Goal: Communication & Community: Share content

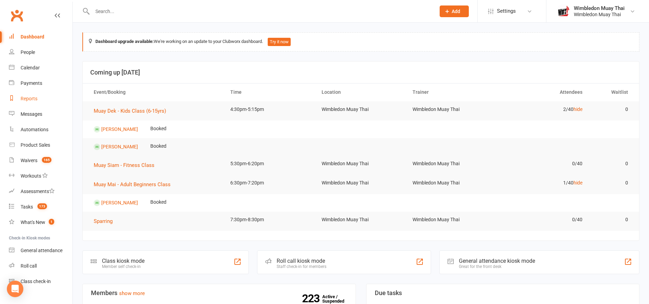
click at [26, 97] on div "Reports" at bounding box center [29, 98] width 17 height 5
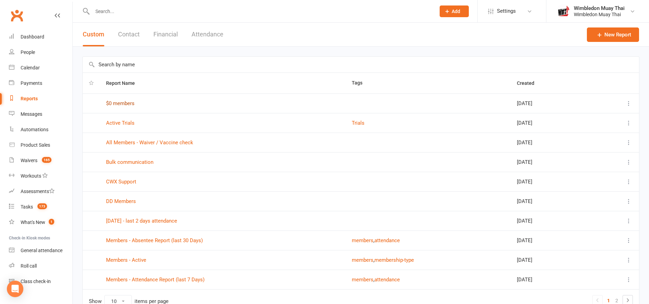
click at [126, 104] on link "$0 members" at bounding box center [120, 103] width 28 height 6
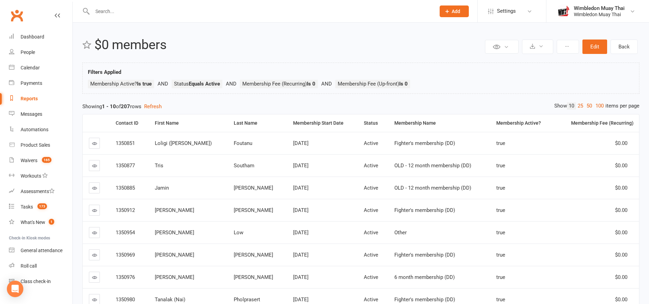
click at [30, 99] on div "Reports" at bounding box center [29, 98] width 17 height 5
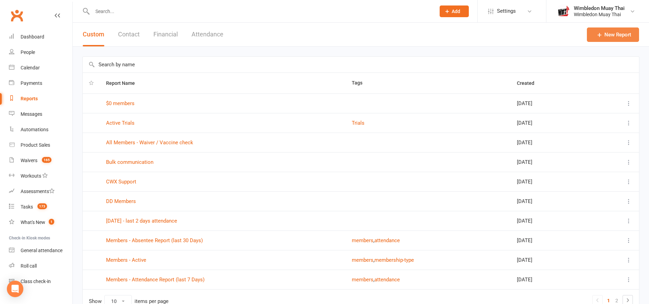
click at [625, 39] on link "New Report" at bounding box center [613, 34] width 52 height 14
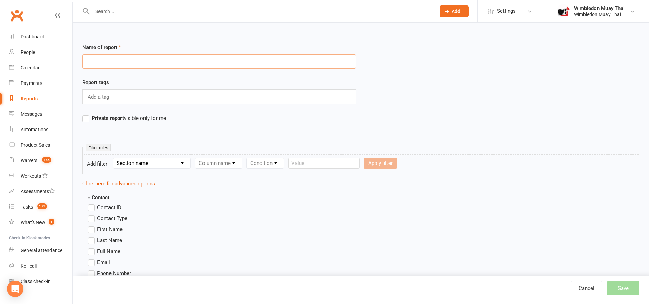
click at [93, 60] on input "text" at bounding box center [219, 61] width 274 height 14
type input "DD Members"
click at [84, 119] on label "Private report visible only for me" at bounding box center [124, 118] width 84 height 8
click at [84, 114] on input "Private report visible only for me" at bounding box center [84, 114] width 4 height 0
click at [84, 121] on label "Private report visible only for me" at bounding box center [124, 118] width 84 height 8
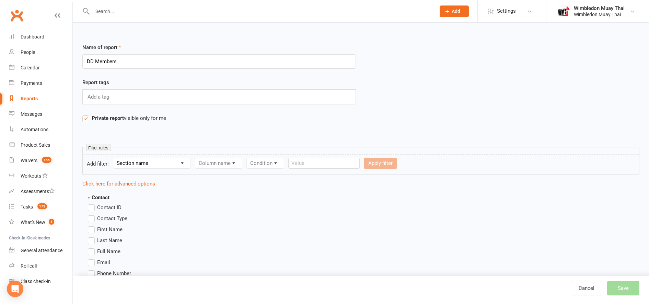
click at [84, 114] on input "Private report visible only for me" at bounding box center [84, 114] width 4 height 0
click at [154, 165] on select "Section name Contact Attendance Aggregate Payment Booking Waitlist Attendees Ca…" at bounding box center [151, 163] width 77 height 10
select select "10"
click at [114, 158] on select "Section name Contact Attendance Aggregate Payment Booking Waitlist Attendees Ca…" at bounding box center [151, 163] width 77 height 10
click at [252, 161] on select "Column name Membership ID Membership Name Membership Category Membership Start …" at bounding box center [262, 163] width 134 height 10
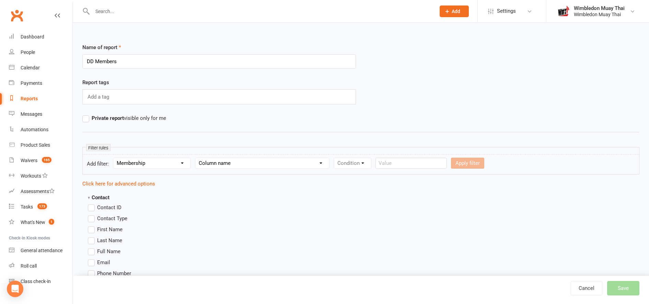
select select "1"
click at [196, 158] on select "Column name Membership ID Membership Name Membership Category Membership Start …" at bounding box center [262, 163] width 134 height 10
click at [373, 160] on select "Condition Equals Does not equal Contains Does not contain Is blank or does not …" at bounding box center [373, 163] width 79 height 10
click at [335, 158] on select "Condition Equals Does not equal Contains Does not contain Is blank or does not …" at bounding box center [373, 163] width 79 height 10
click at [367, 161] on select "Condition Equals Does not equal Contains Does not contain Is blank or does not …" at bounding box center [373, 163] width 79 height 10
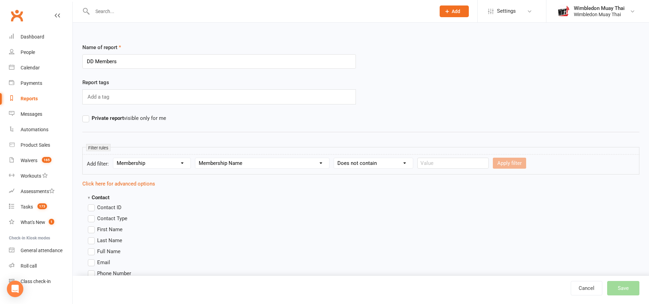
select select "2"
click at [335, 158] on select "Condition Equals Does not equal Contains Does not contain Is blank or does not …" at bounding box center [373, 163] width 79 height 10
click at [431, 162] on input "text" at bounding box center [452, 163] width 71 height 11
type input "DD"
click at [493, 162] on button "Apply filter" at bounding box center [509, 163] width 33 height 11
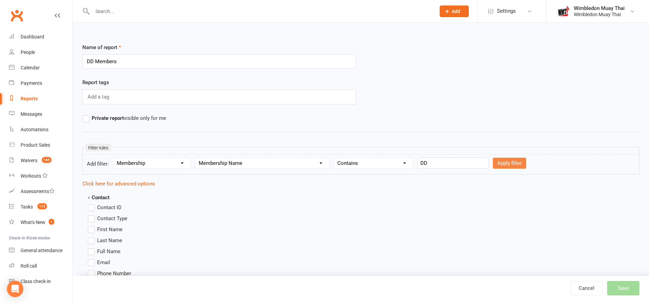
select select
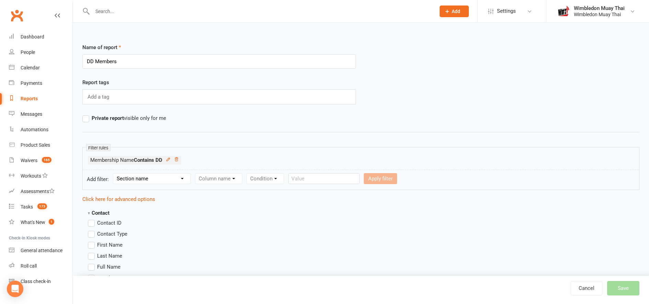
click at [91, 265] on label "Full Name" at bounding box center [104, 267] width 33 height 8
click at [91, 263] on input "Full Name" at bounding box center [90, 263] width 4 height 0
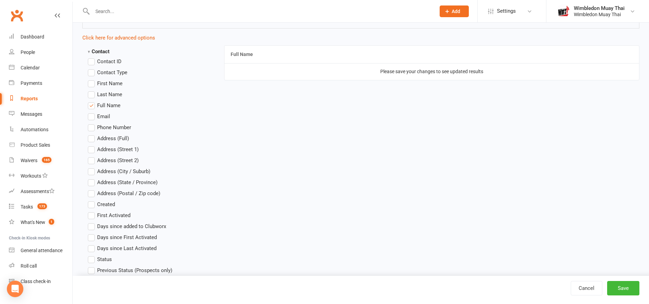
scroll to position [162, 0]
click at [92, 115] on label "Email" at bounding box center [99, 116] width 22 height 8
click at [92, 112] on input "Email" at bounding box center [90, 112] width 4 height 0
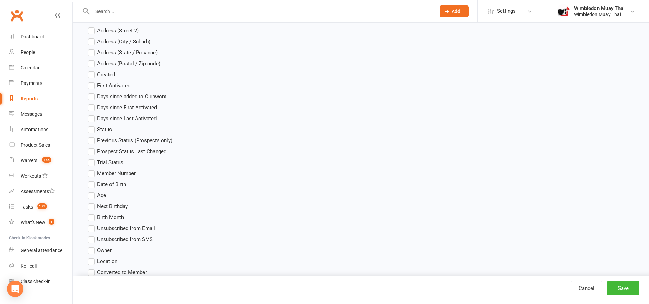
scroll to position [294, 0]
click at [91, 106] on label "Days since First Activated" at bounding box center [122, 105] width 69 height 8
click at [91, 101] on input "Days since First Activated" at bounding box center [90, 101] width 4 height 0
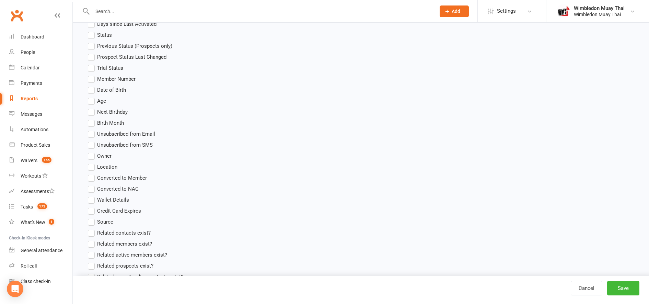
scroll to position [387, 0]
click at [93, 131] on label "Unsubscribed from Email" at bounding box center [121, 132] width 67 height 8
click at [92, 128] on input "Unsubscribed from Email" at bounding box center [90, 128] width 4 height 0
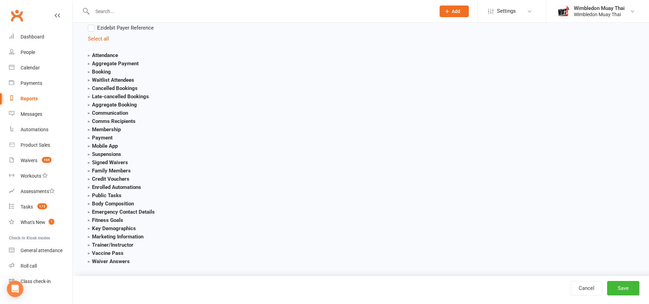
scroll to position [754, 0]
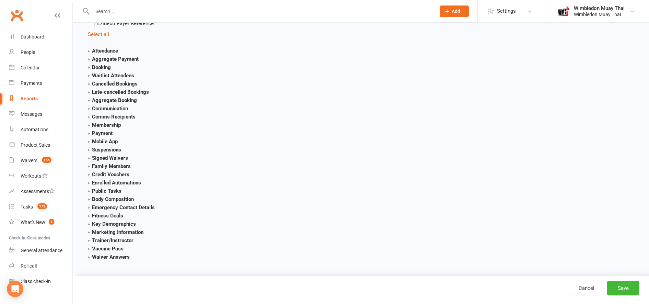
click at [90, 67] on strong "Booking" at bounding box center [99, 67] width 23 height 6
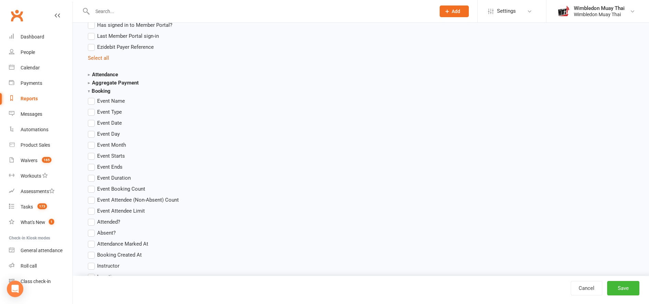
scroll to position [731, 0]
click at [89, 89] on strong "Booking" at bounding box center [99, 90] width 23 height 6
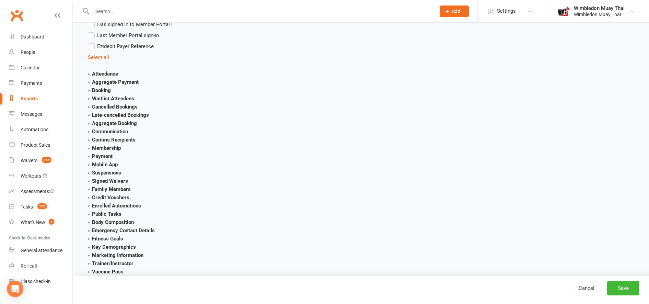
click at [89, 75] on strong "Attendance" at bounding box center [103, 74] width 30 height 6
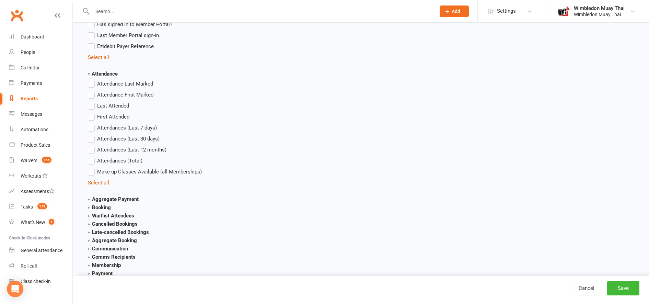
click at [116, 105] on span "Last Attended" at bounding box center [113, 105] width 32 height 7
click at [92, 102] on input "Last Attended" at bounding box center [90, 102] width 4 height 0
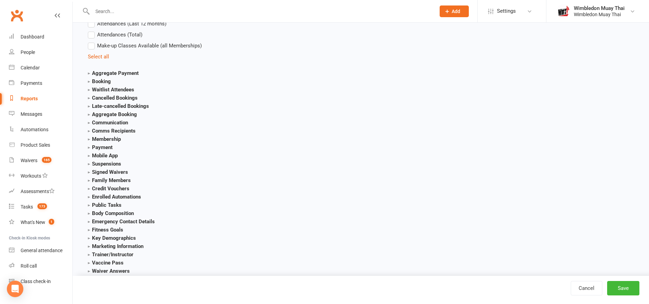
scroll to position [871, 0]
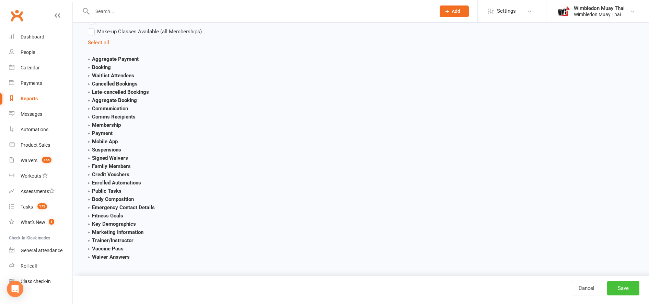
click at [624, 293] on button "Save" at bounding box center [623, 288] width 32 height 14
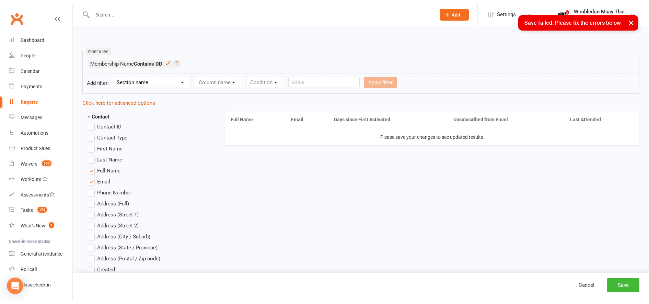
scroll to position [0, 0]
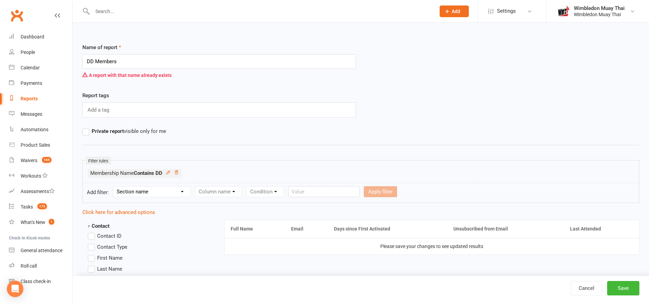
click at [33, 97] on div "Reports" at bounding box center [29, 98] width 17 height 5
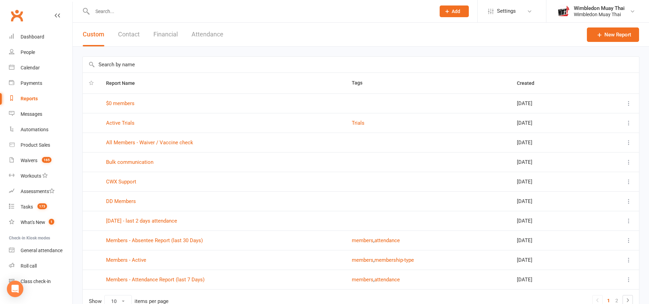
scroll to position [38, 0]
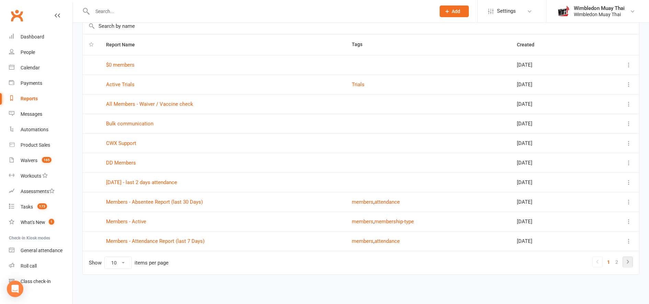
click at [630, 263] on icon at bounding box center [628, 261] width 8 height 8
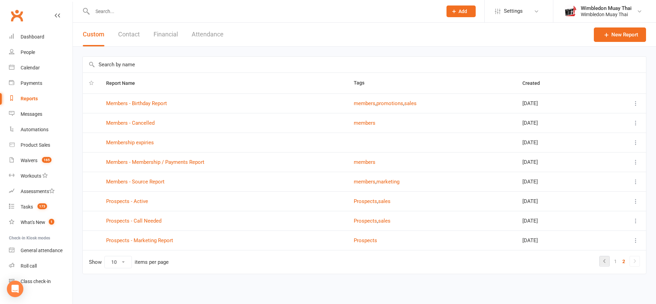
click at [605, 262] on icon at bounding box center [604, 261] width 8 height 8
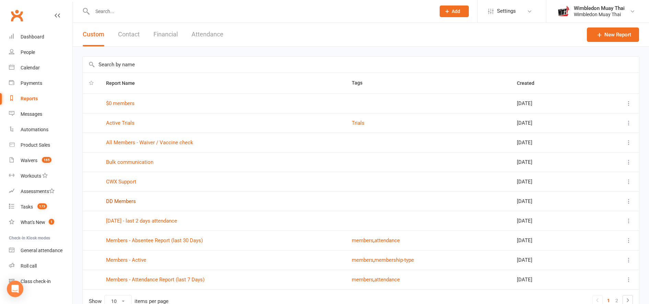
click at [116, 203] on link "DD Members" at bounding box center [121, 201] width 30 height 6
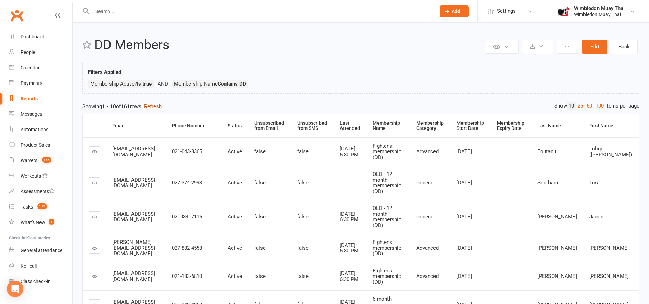
click at [156, 104] on button "Refresh" at bounding box center [153, 106] width 18 height 8
click at [577, 126] on div "Last Name" at bounding box center [558, 125] width 40 height 5
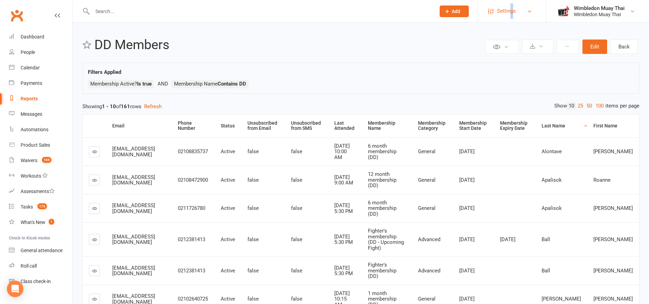
drag, startPoint x: 514, startPoint y: 15, endPoint x: 512, endPoint y: 11, distance: 3.7
click at [512, 11] on span "Settings" at bounding box center [506, 10] width 19 height 15
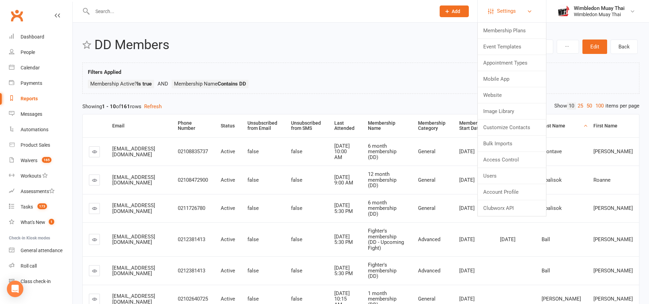
click at [512, 11] on span "Settings" at bounding box center [506, 10] width 19 height 15
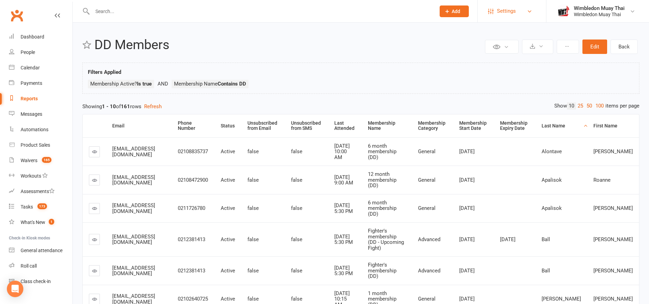
click at [512, 11] on span "Settings" at bounding box center [506, 10] width 19 height 15
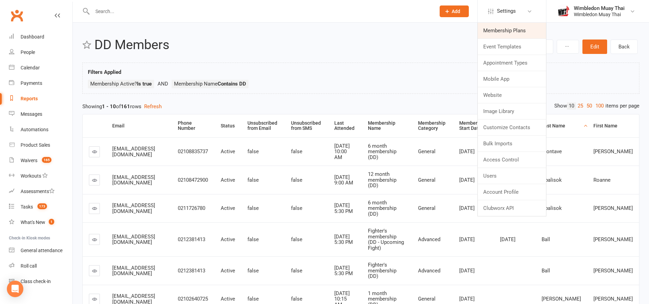
click at [505, 30] on link "Membership Plans" at bounding box center [512, 31] width 68 height 16
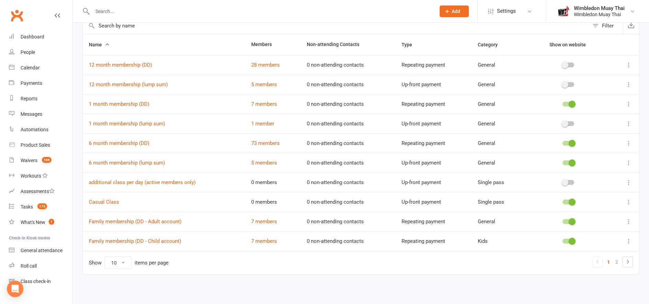
scroll to position [39, 0]
click at [629, 264] on icon at bounding box center [628, 262] width 8 height 8
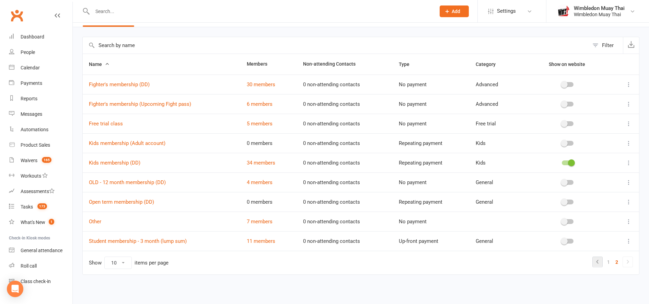
click at [601, 263] on icon at bounding box center [598, 261] width 8 height 8
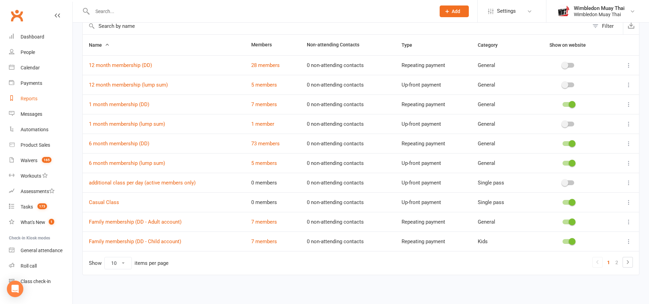
click at [25, 97] on div "Reports" at bounding box center [29, 98] width 17 height 5
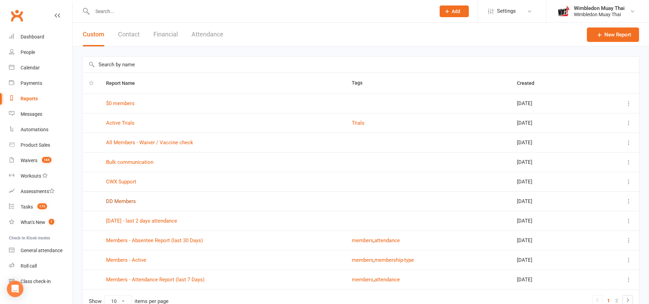
click at [118, 200] on link "DD Members" at bounding box center [121, 201] width 30 height 6
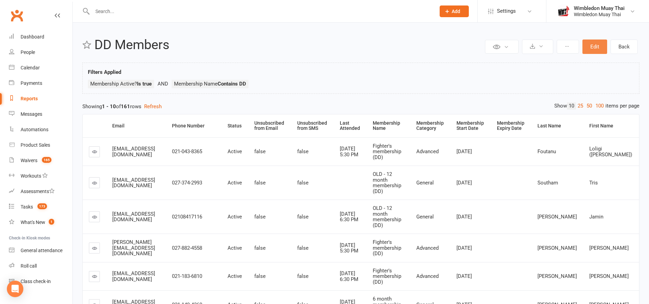
click at [597, 45] on button "Edit" at bounding box center [595, 46] width 25 height 14
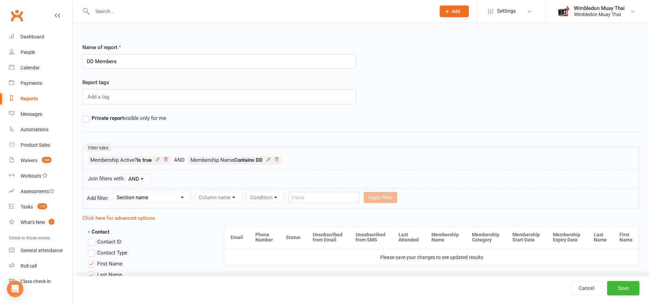
click at [167, 158] on icon at bounding box center [165, 159] width 5 height 5
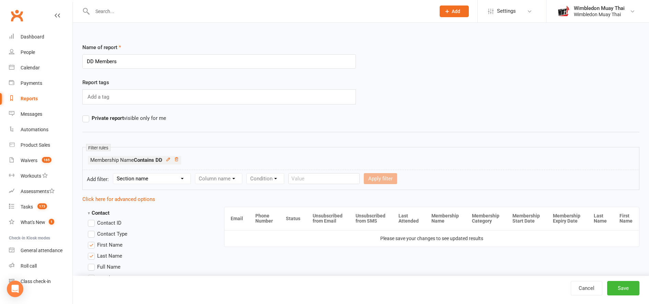
click at [640, 290] on div "Cancel Save" at bounding box center [610, 288] width 78 height 14
click at [627, 286] on button "Save" at bounding box center [623, 288] width 32 height 14
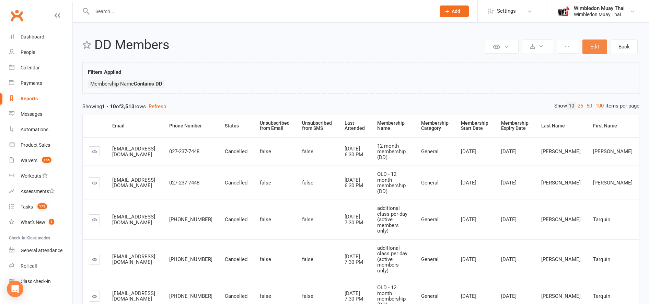
click at [598, 48] on button "Edit" at bounding box center [595, 46] width 25 height 14
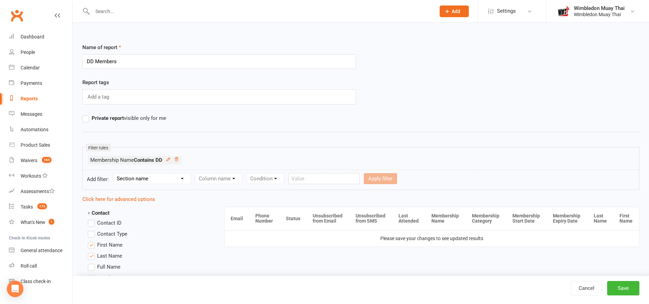
click at [165, 183] on select "Section name Contact Attendance Aggregate Payment Booking Waitlist Attendees Ca…" at bounding box center [151, 178] width 77 height 10
select select "10"
click at [114, 173] on select "Section name Contact Attendance Aggregate Payment Booking Waitlist Attendees Ca…" at bounding box center [151, 178] width 77 height 10
click at [247, 179] on select "Column name Membership ID Membership Name Membership Category Membership Start …" at bounding box center [262, 178] width 134 height 10
select select "29"
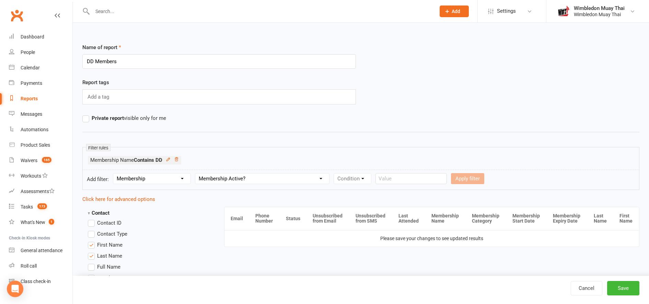
click at [196, 173] on select "Column name Membership ID Membership Name Membership Category Membership Start …" at bounding box center [262, 178] width 134 height 10
click at [361, 180] on select "Condition Is Is not Is blank Is not blank" at bounding box center [355, 178] width 42 height 10
select select "0"
click at [335, 173] on select "Condition Is Is not Is blank Is not blank" at bounding box center [355, 178] width 42 height 10
click at [395, 171] on form "Add filter: Section name Contact Attendance Aggregate Payment Booking Waitlist …" at bounding box center [360, 180] width 557 height 20
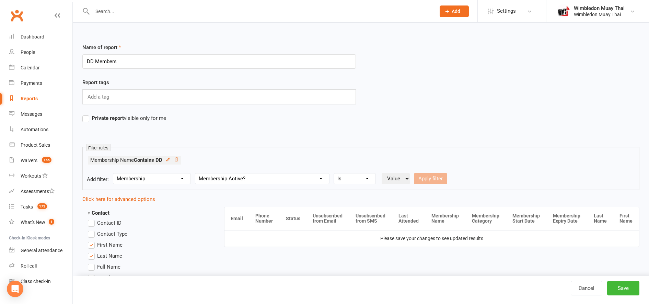
click at [395, 175] on select "Value Yes No" at bounding box center [396, 178] width 28 height 11
select select "true"
click at [382, 173] on select "Value Yes No" at bounding box center [396, 178] width 28 height 11
click at [435, 177] on button "Apply filter" at bounding box center [430, 178] width 33 height 11
select select
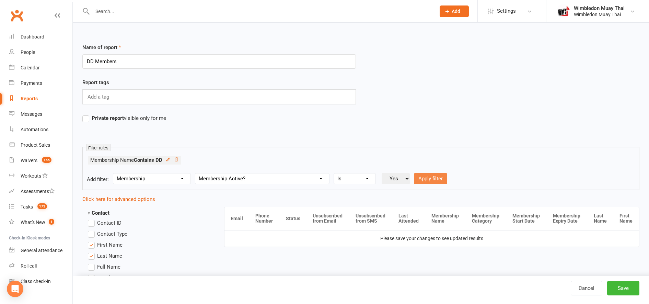
select select
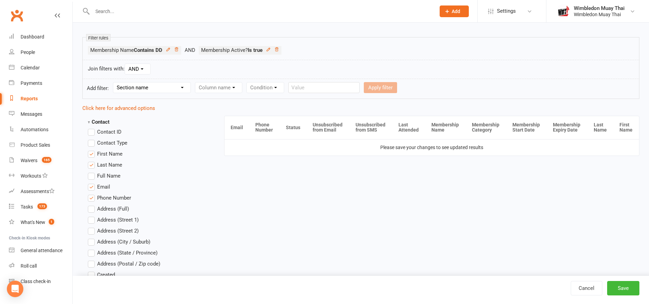
scroll to position [110, 0]
click at [623, 293] on button "Save" at bounding box center [623, 288] width 32 height 14
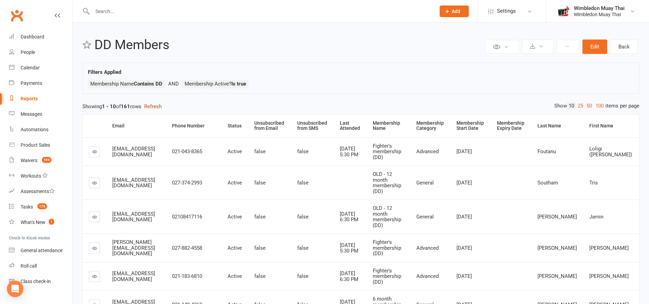
click at [156, 105] on button "Refresh" at bounding box center [153, 106] width 18 height 8
click at [536, 48] on button at bounding box center [537, 46] width 31 height 14
click at [509, 64] on link "Export to CSV" at bounding box center [517, 63] width 72 height 14
click at [112, 16] on div at bounding box center [256, 11] width 348 height 22
click at [110, 11] on input "text" at bounding box center [260, 12] width 341 height 10
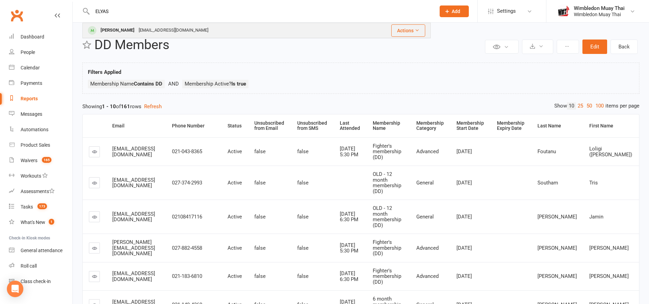
type input "ELYAS"
click at [112, 32] on div "[PERSON_NAME]" at bounding box center [118, 30] width 38 height 10
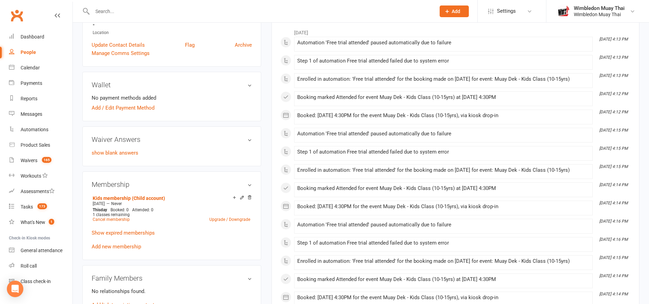
scroll to position [160, 0]
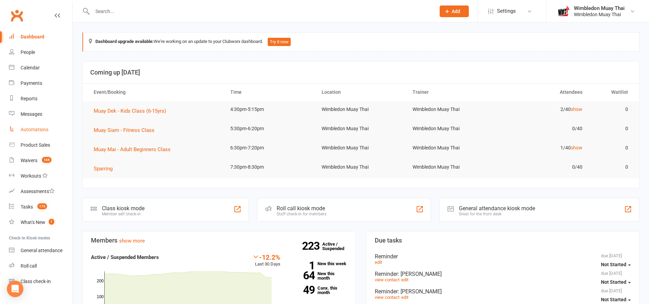
click at [36, 126] on link "Automations" at bounding box center [41, 129] width 64 height 15
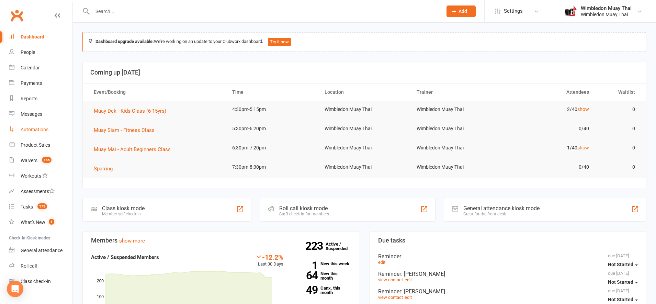
select select "true"
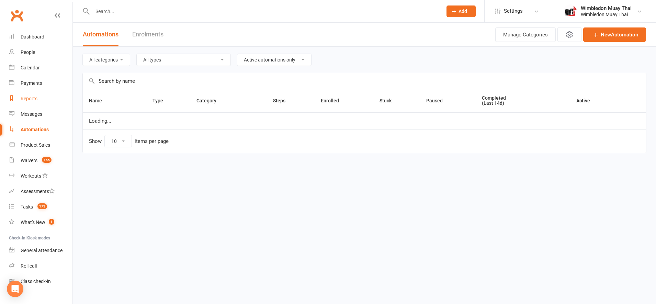
click at [33, 96] on div "Reports" at bounding box center [29, 98] width 17 height 5
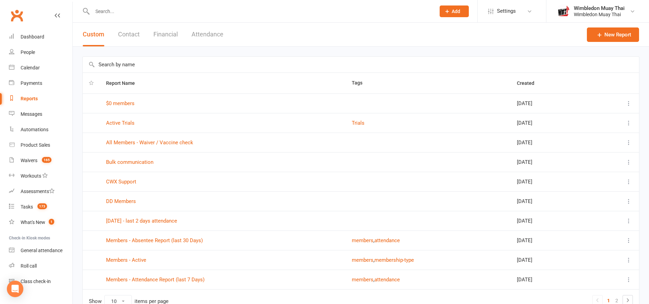
scroll to position [38, 0]
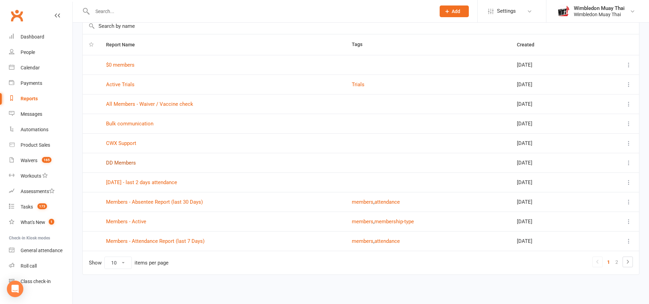
click at [122, 165] on link "DD Members" at bounding box center [121, 163] width 30 height 6
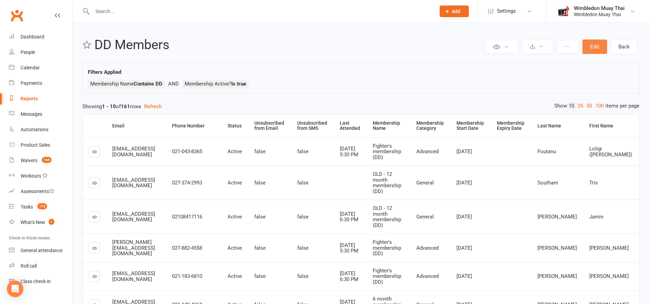
click at [597, 47] on button "Edit" at bounding box center [595, 46] width 25 height 14
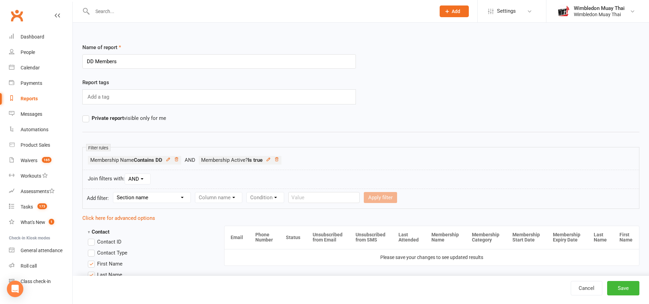
click at [144, 181] on select "AND OR" at bounding box center [137, 179] width 25 height 10
click at [175, 182] on div "Join filters with: AND OR" at bounding box center [360, 179] width 557 height 19
click at [141, 180] on select "AND OR" at bounding box center [137, 179] width 25 height 10
click at [156, 183] on div "Join filters with: AND OR" at bounding box center [360, 179] width 557 height 19
click at [140, 175] on select "AND OR" at bounding box center [137, 179] width 25 height 10
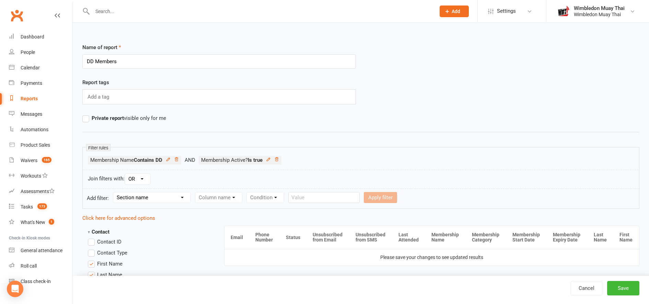
click at [126, 174] on select "AND OR" at bounding box center [137, 179] width 25 height 10
click at [142, 178] on select "AND OR" at bounding box center [137, 179] width 25 height 10
select select "join_filters_with_and"
click at [126, 174] on select "AND OR" at bounding box center [137, 179] width 25 height 10
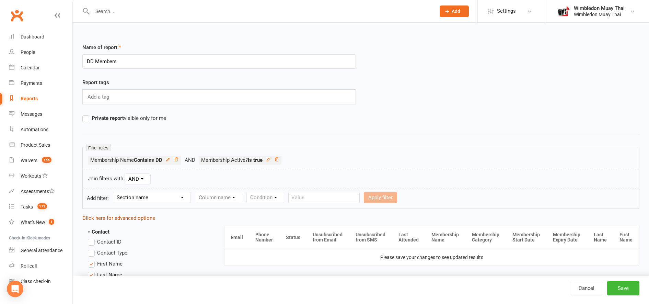
click at [140, 220] on link "Click here for advanced options" at bounding box center [118, 218] width 73 height 6
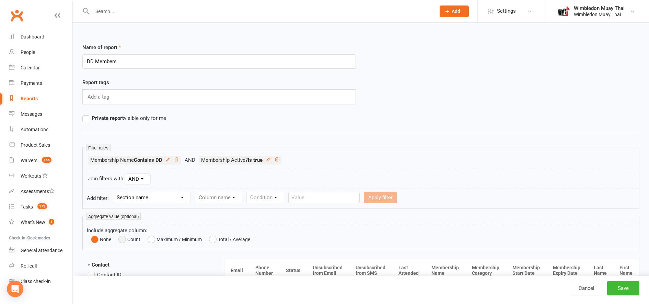
click at [129, 240] on button "Count" at bounding box center [129, 239] width 22 height 10
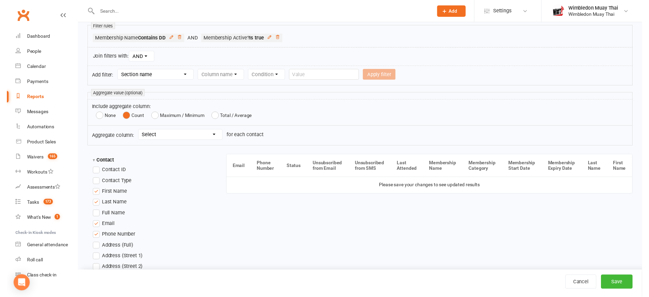
scroll to position [120, 0]
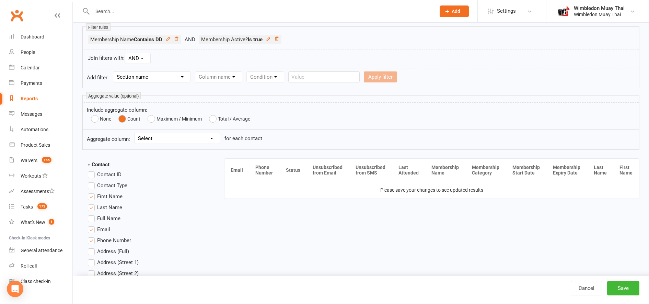
click at [140, 79] on select "Section name Contact Attendance Aggregate Payment Booking Waitlist Attendees Ca…" at bounding box center [151, 77] width 77 height 10
select select "10"
click at [114, 72] on select "Section name Contact Attendance Aggregate Payment Booking Waitlist Attendees Ca…" at bounding box center [151, 77] width 77 height 10
click at [244, 78] on select "Column name Membership ID Membership Name Membership Category Membership Start …" at bounding box center [262, 77] width 134 height 10
select select "1"
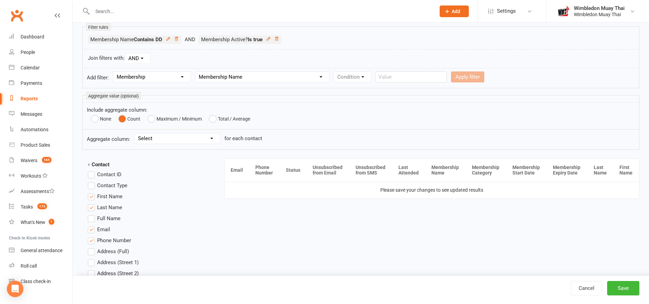
click at [196, 72] on select "Column name Membership ID Membership Name Membership Category Membership Start …" at bounding box center [262, 77] width 134 height 10
click at [368, 73] on select "Condition Equals Does not equal Contains Does not contain Is blank or does not …" at bounding box center [373, 77] width 79 height 10
select select "0"
click at [335, 72] on select "Condition Equals Does not equal Contains Does not contain Is blank or does not …" at bounding box center [373, 77] width 79 height 10
click at [444, 72] on input "text" at bounding box center [452, 76] width 71 height 11
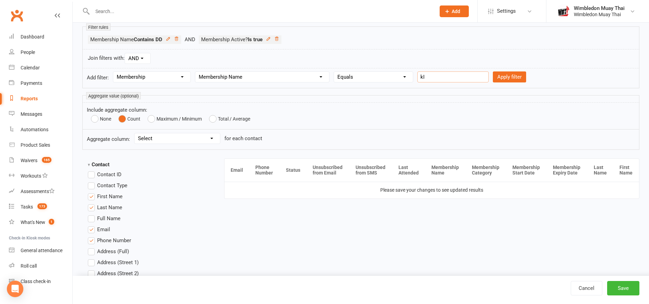
type input "k"
type input "KIDS"
click at [397, 81] on select "Condition Equals Does not equal Contains Does not contain Is blank or does not …" at bounding box center [373, 77] width 79 height 10
select select "2"
click at [335, 72] on select "Condition Equals Does not equal Contains Does not contain Is blank or does not …" at bounding box center [373, 77] width 79 height 10
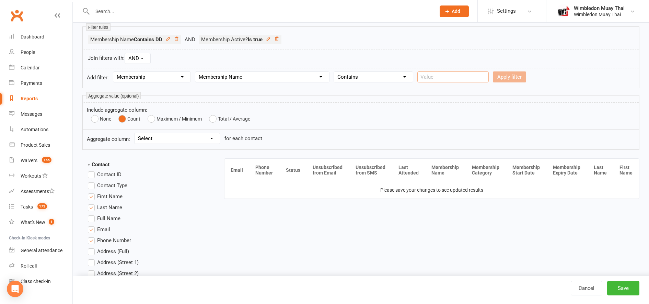
click at [436, 81] on input "text" at bounding box center [452, 76] width 71 height 11
type input "KIDS MEMBERSHIP"
click at [496, 74] on button "Apply filter" at bounding box center [509, 76] width 33 height 11
select select
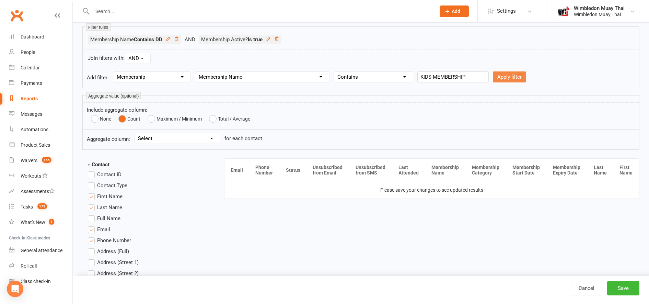
select select
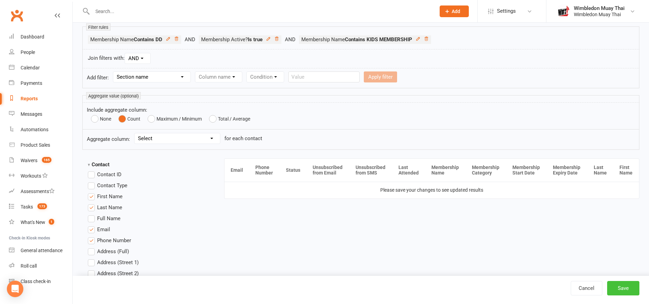
click at [627, 288] on button "Save" at bounding box center [623, 288] width 32 height 14
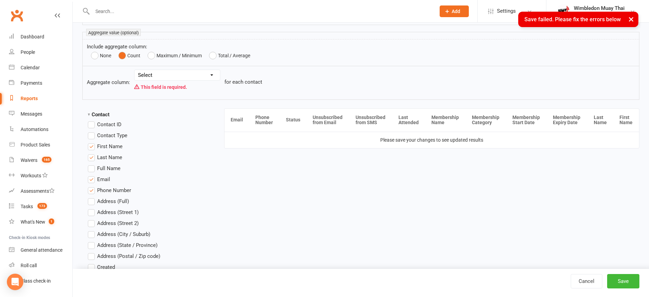
scroll to position [196, 0]
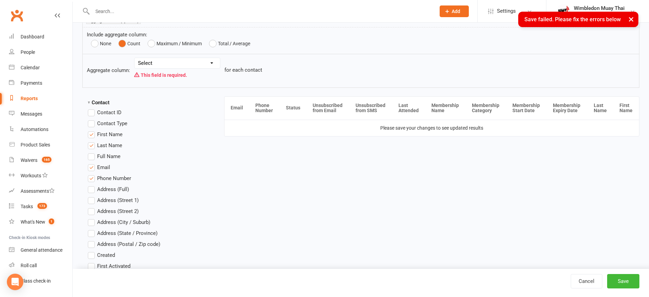
click at [170, 60] on select "Select Booking count Waitlist Attendees count Membership count Payment count Su…" at bounding box center [177, 63] width 85 height 10
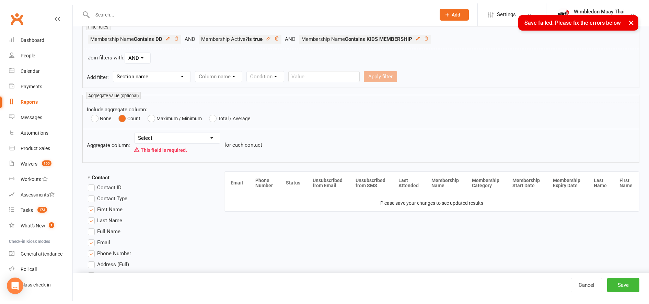
scroll to position [124, 0]
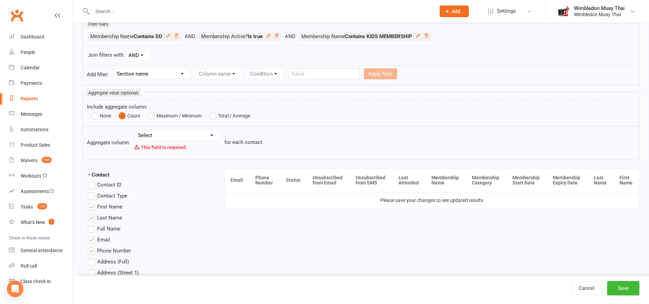
click at [151, 134] on select "Select Booking count Waitlist Attendees count Membership count Payment count Su…" at bounding box center [177, 135] width 85 height 10
click at [102, 116] on button "None" at bounding box center [101, 116] width 20 height 10
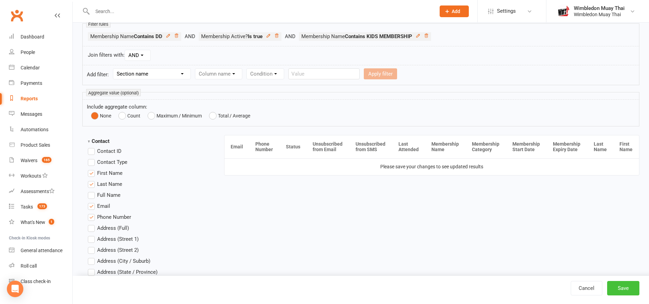
click at [628, 290] on button "Save" at bounding box center [623, 288] width 32 height 14
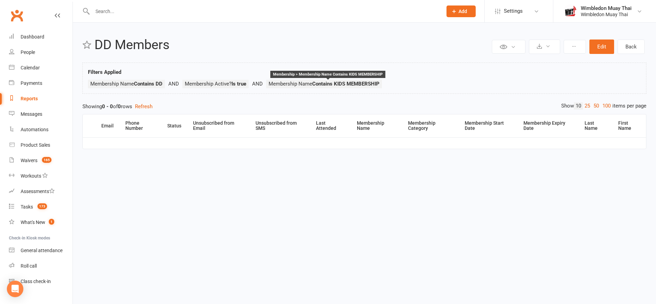
click at [361, 84] on strong "Contains KIDS MEMBERSHIP" at bounding box center [345, 84] width 67 height 6
click at [419, 84] on ul "Membership Name Contains DD Membership Active? Is true Membership Name Contains…" at bounding box center [364, 86] width 553 height 12
click at [607, 45] on button "Edit" at bounding box center [601, 46] width 25 height 14
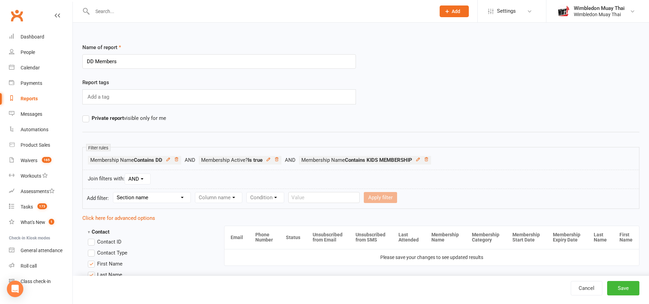
click at [138, 180] on select "AND OR" at bounding box center [137, 179] width 25 height 10
click at [126, 174] on select "AND OR" at bounding box center [137, 179] width 25 height 10
click at [140, 177] on select "AND OR" at bounding box center [137, 179] width 25 height 10
select select "join_filters_with_and"
click at [126, 174] on select "AND OR" at bounding box center [137, 179] width 25 height 10
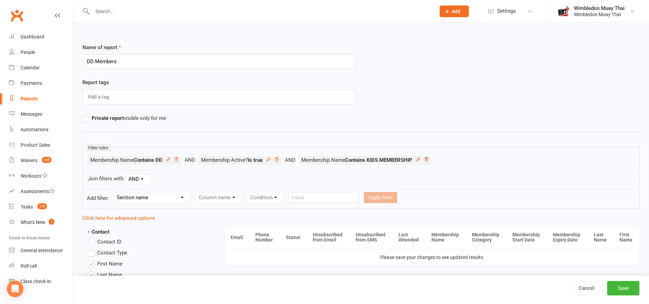
click at [429, 159] on icon at bounding box center [426, 159] width 5 height 5
click at [39, 98] on link "Reports" at bounding box center [41, 98] width 64 height 15
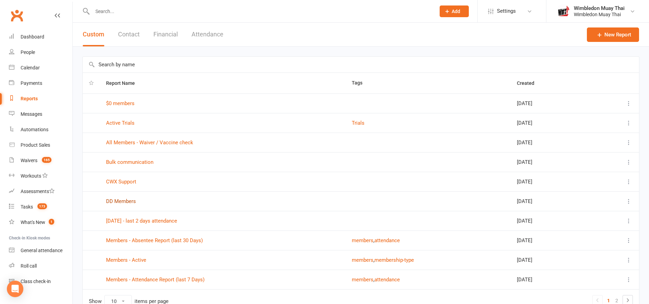
click at [126, 199] on link "DD Members" at bounding box center [121, 201] width 30 height 6
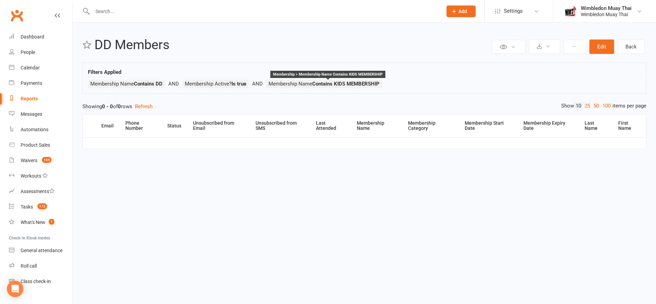
click at [350, 84] on strong "Contains KIDS MEMBERSHIP" at bounding box center [345, 84] width 67 height 6
click at [602, 44] on button "Edit" at bounding box center [601, 46] width 25 height 14
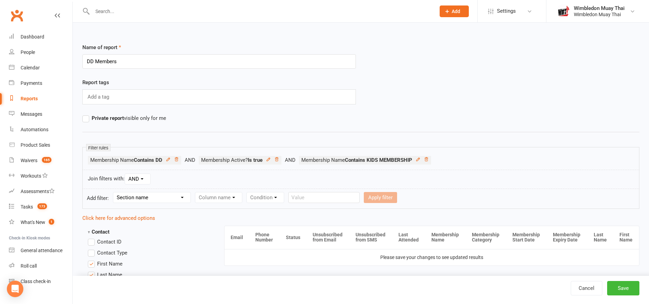
click at [430, 157] on li "Membership Name Contains KIDS MEMBERSHIP" at bounding box center [365, 160] width 132 height 9
click at [429, 159] on icon at bounding box center [426, 159] width 5 height 5
click at [628, 285] on button "Save" at bounding box center [623, 288] width 32 height 14
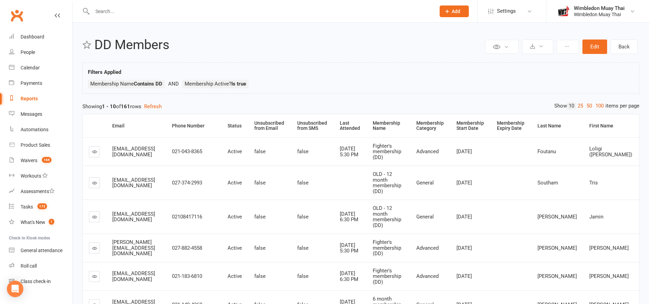
click at [30, 99] on div "Reports" at bounding box center [29, 98] width 17 height 5
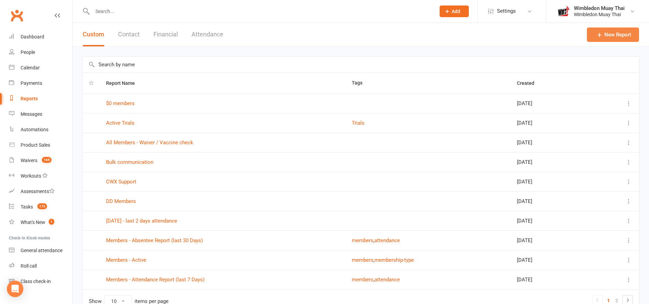
click at [604, 32] on link "New Report" at bounding box center [613, 34] width 52 height 14
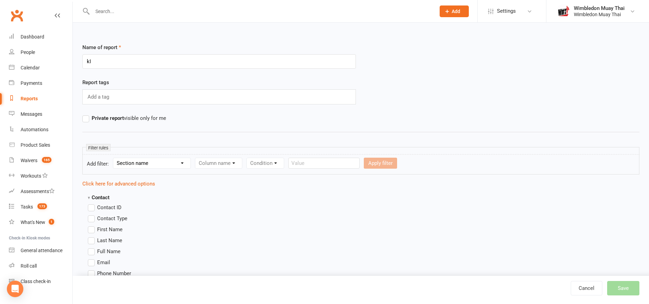
type input "k"
type input "Kids memberships"
click at [147, 160] on select "Section name Contact Attendance Aggregate Payment Booking Waitlist Attendees Ca…" at bounding box center [151, 163] width 77 height 10
select select "10"
click at [114, 158] on select "Section name Contact Attendance Aggregate Payment Booking Waitlist Attendees Ca…" at bounding box center [151, 163] width 77 height 10
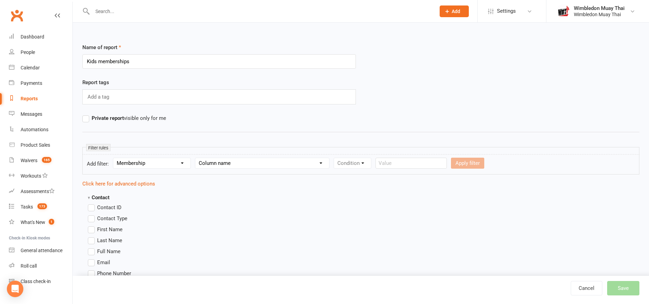
click at [229, 164] on select "Column name Membership ID Membership Name Membership Category Membership Start …" at bounding box center [262, 163] width 134 height 10
select select "29"
click at [196, 158] on select "Column name Membership ID Membership Name Membership Category Membership Start …" at bounding box center [262, 163] width 134 height 10
click at [353, 165] on select "Condition Is Is not Is blank Is not blank" at bounding box center [355, 163] width 42 height 10
select select "0"
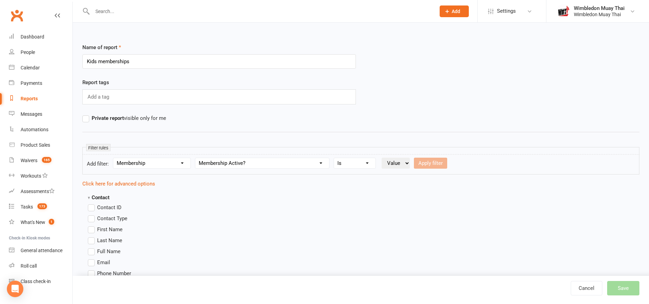
click at [335, 158] on select "Condition Is Is not Is blank Is not blank" at bounding box center [355, 163] width 42 height 10
click at [394, 163] on select "Value Yes No" at bounding box center [396, 163] width 28 height 11
select select "true"
click at [382, 158] on select "Value Yes No" at bounding box center [396, 163] width 28 height 11
click at [430, 161] on button "Apply filter" at bounding box center [430, 163] width 33 height 11
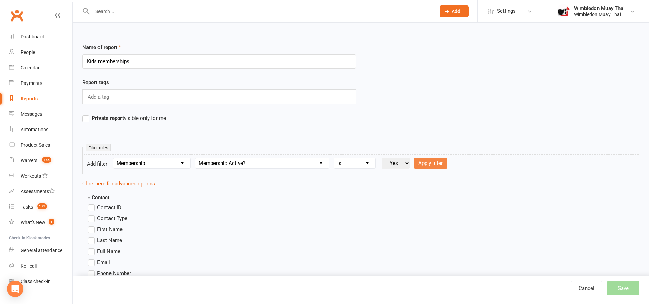
select select
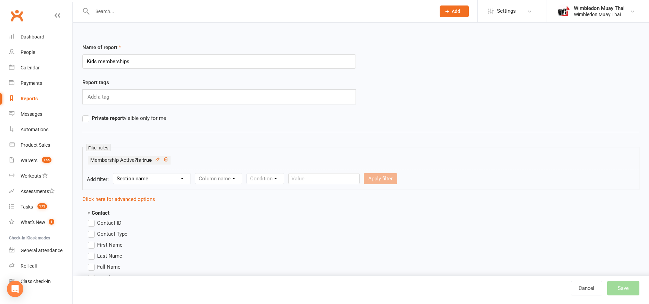
click at [133, 179] on select "Section name Contact Attendance Aggregate Payment Booking Waitlist Attendees Ca…" at bounding box center [151, 178] width 77 height 10
select select "10"
click at [114, 173] on select "Section name Contact Attendance Aggregate Payment Booking Waitlist Attendees Ca…" at bounding box center [151, 178] width 77 height 10
click at [230, 180] on select "Column name Membership ID Membership Name Membership Category Membership Start …" at bounding box center [262, 178] width 134 height 10
select select "1"
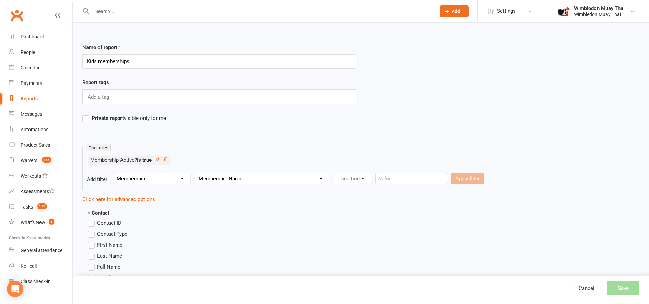
click at [196, 173] on select "Column name Membership ID Membership Name Membership Category Membership Start …" at bounding box center [262, 178] width 134 height 10
click at [358, 174] on select "Condition Equals Does not equal Contains Does not contain Is blank or does not …" at bounding box center [373, 178] width 79 height 10
click at [335, 173] on select "Condition Equals Does not equal Contains Does not contain Is blank or does not …" at bounding box center [373, 178] width 79 height 10
click at [366, 176] on select "Condition Equals Does not equal Contains Does not contain Is blank or does not …" at bounding box center [373, 178] width 79 height 10
select select "2"
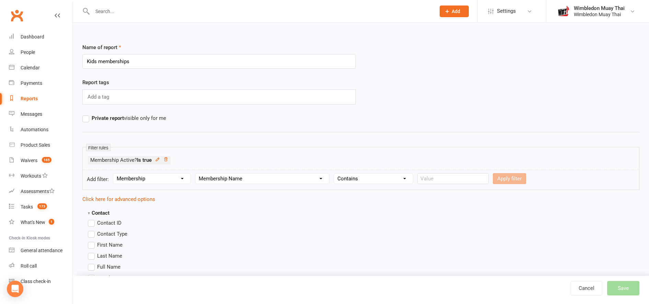
click at [335, 173] on select "Condition Equals Does not equal Contains Does not contain Is blank or does not …" at bounding box center [373, 178] width 79 height 10
click at [434, 180] on input "text" at bounding box center [452, 178] width 71 height 11
type input "Kids membership"
click at [496, 180] on button "Apply filter" at bounding box center [509, 178] width 33 height 11
select select
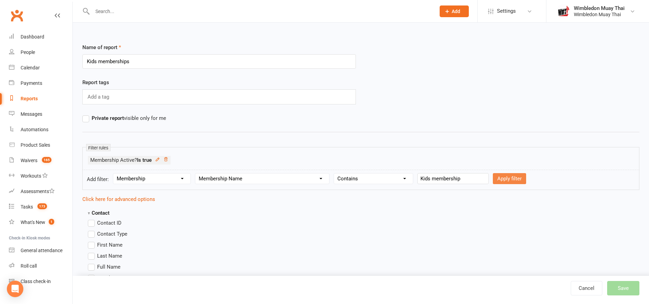
select select
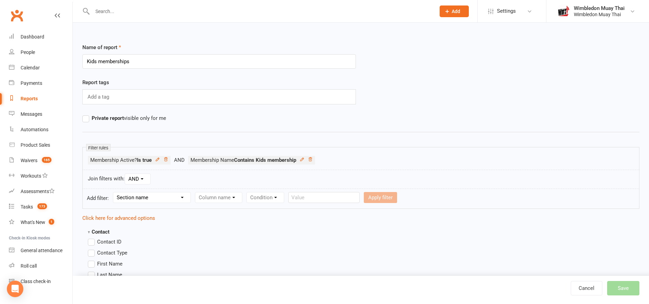
click at [130, 200] on select "Section name Contact Attendance Aggregate Payment Booking Waitlist Attendees Ca…" at bounding box center [151, 197] width 77 height 10
click at [246, 180] on div "Join filters with: AND OR" at bounding box center [360, 179] width 557 height 19
click at [179, 197] on select "Section name Contact Attendance Aggregate Payment Booking Waitlist Attendees Ca…" at bounding box center [151, 197] width 77 height 10
click at [229, 185] on div "Join filters with: AND OR" at bounding box center [360, 179] width 557 height 19
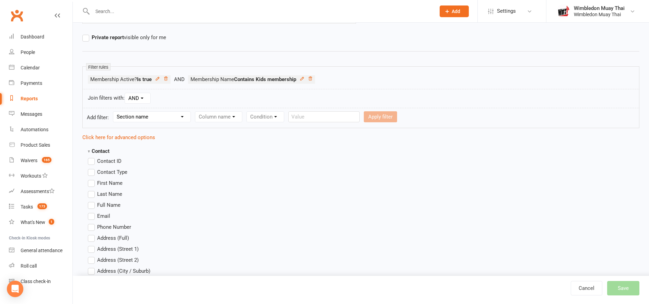
scroll to position [81, 0]
click at [102, 205] on span "Full Name" at bounding box center [108, 203] width 23 height 7
click at [92, 200] on input "Full Name" at bounding box center [90, 200] width 4 height 0
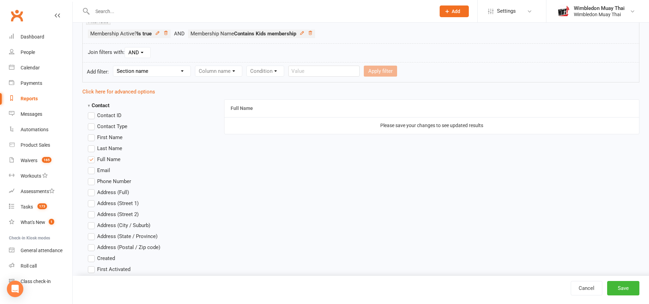
scroll to position [128, 0]
click at [97, 167] on span "Email" at bounding box center [103, 167] width 13 height 7
click at [92, 164] on input "Email" at bounding box center [90, 164] width 4 height 0
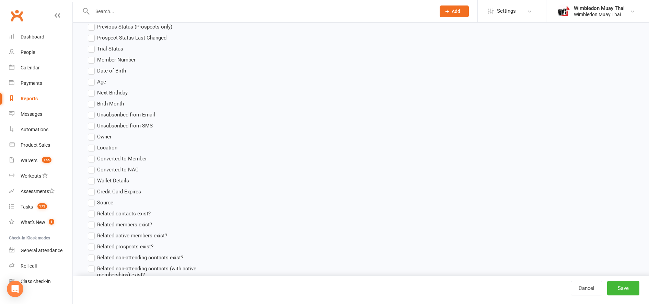
scroll to position [424, 0]
click at [106, 114] on span "Unsubscribed from Email" at bounding box center [126, 113] width 58 height 7
click at [92, 110] on input "Unsubscribed from Email" at bounding box center [90, 110] width 4 height 0
click at [106, 123] on span "Unsubscribed from SMS" at bounding box center [125, 124] width 56 height 7
click at [92, 121] on input "Unsubscribed from SMS" at bounding box center [90, 121] width 4 height 0
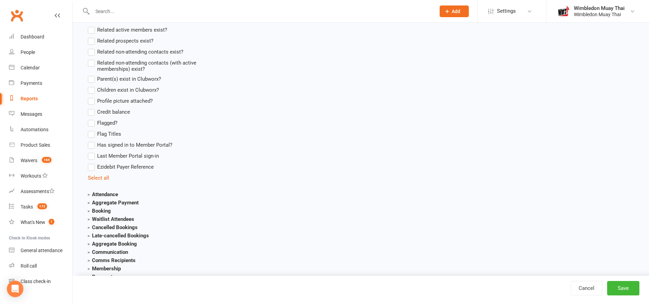
scroll to position [634, 0]
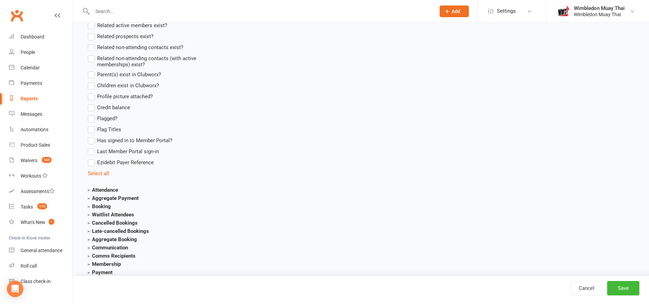
click at [112, 73] on span "Parent(s) exist in Clubworx?" at bounding box center [129, 73] width 64 height 7
click at [92, 70] on input "Parent(s) exist in Clubworx?" at bounding box center [90, 70] width 4 height 0
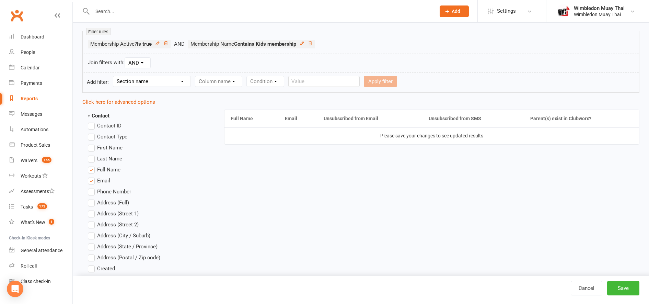
scroll to position [0, 0]
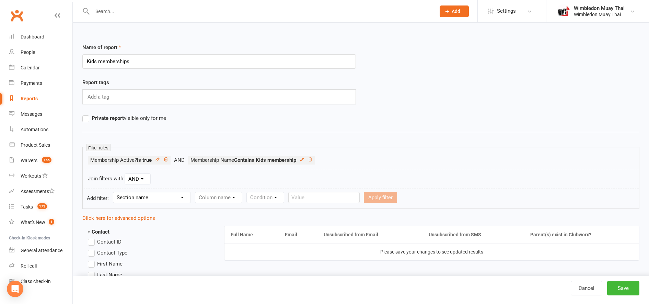
click at [140, 179] on select "AND OR" at bounding box center [137, 179] width 25 height 10
click at [169, 177] on div "Join filters with: AND OR" at bounding box center [360, 179] width 557 height 19
click at [148, 199] on select "Section name Contact Attendance Aggregate Payment Booking Waitlist Attendees Ca…" at bounding box center [151, 197] width 77 height 10
select select "0"
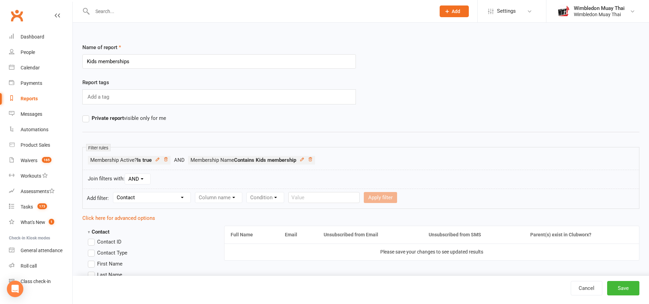
click at [114, 192] on select "Section name Contact Attendance Aggregate Payment Booking Waitlist Attendees Ca…" at bounding box center [151, 197] width 77 height 10
click at [230, 192] on select "Column name Contact Type First Name Last Name Full Name Email Phone Number Addr…" at bounding box center [276, 197] width 163 height 10
select select "42"
click at [196, 192] on select "Column name Contact Type First Name Last Name Full Name Email Phone Number Addr…" at bounding box center [276, 197] width 163 height 10
click at [394, 196] on select "Condition Is Is not Is blank Is not blank" at bounding box center [384, 197] width 42 height 10
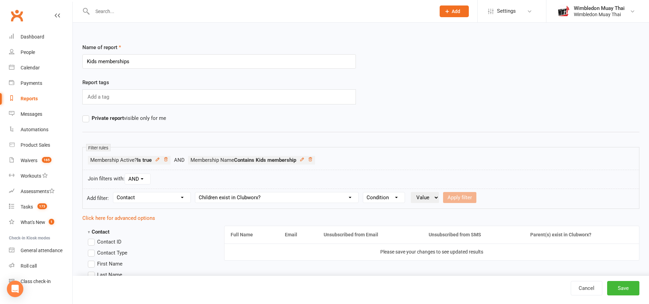
select select "0"
click at [364, 192] on select "Condition Is Is not Is blank Is not blank" at bounding box center [384, 197] width 42 height 10
click at [428, 194] on select "Value Yes No" at bounding box center [425, 197] width 28 height 11
select select "true"
click at [411, 192] on select "Value Yes No" at bounding box center [425, 197] width 28 height 11
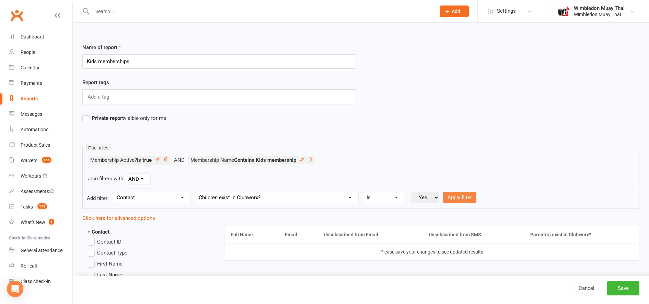
click at [466, 197] on button "Apply filter" at bounding box center [459, 197] width 33 height 11
select select
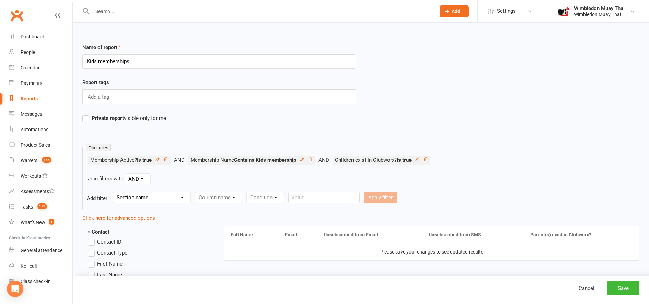
click at [145, 198] on select "Section name Contact Attendance Aggregate Payment Booking Waitlist Attendees Ca…" at bounding box center [151, 197] width 77 height 10
click at [114, 192] on select "Section name Contact Attendance Aggregate Payment Booking Waitlist Attendees Ca…" at bounding box center [151, 197] width 77 height 10
click at [218, 197] on select "Column name Membership ID Membership Name Membership Category Membership Start …" at bounding box center [262, 197] width 134 height 10
click at [160, 202] on select "Section name Contact Attendance Aggregate Payment Booking Waitlist Attendees Ca…" at bounding box center [151, 197] width 77 height 10
select select "0"
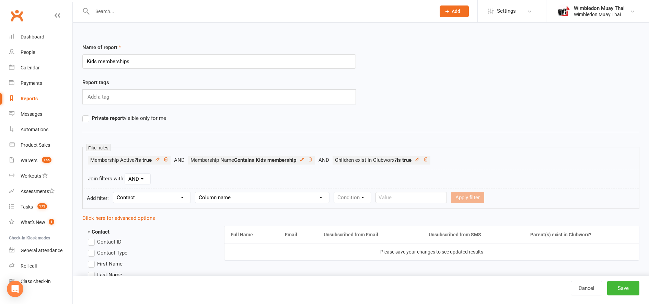
click at [114, 192] on select "Section name Contact Attendance Aggregate Payment Booking Waitlist Attendees Ca…" at bounding box center [151, 197] width 77 height 10
click at [232, 191] on form "Add filter: Section name Contact Attendance Aggregate Payment Booking Waitlist …" at bounding box center [360, 198] width 557 height 20
click at [232, 193] on select "Column name Contact Type First Name Last Name Full Name Email Phone Number Addr…" at bounding box center [262, 197] width 134 height 10
click at [452, 91] on div "Report tags Add a tag" at bounding box center [360, 96] width 567 height 36
click at [427, 160] on icon at bounding box center [425, 159] width 5 height 5
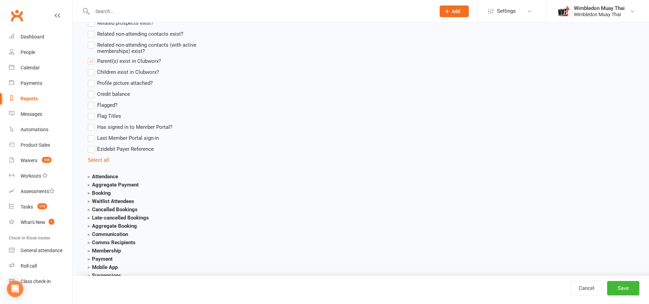
scroll to position [661, 0]
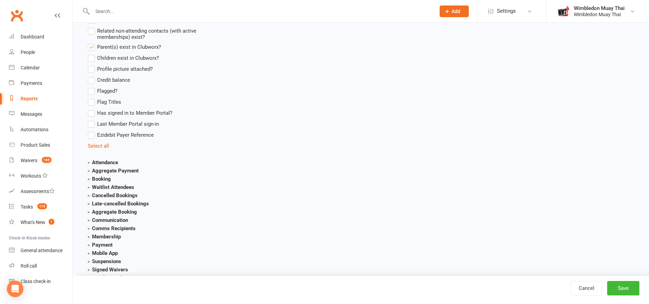
click at [102, 159] on section "Attendance Attendance Last Marked Attendance First Marked Last Attended First A…" at bounding box center [148, 162] width 120 height 8
click at [103, 163] on strong "Attendance" at bounding box center [103, 162] width 30 height 6
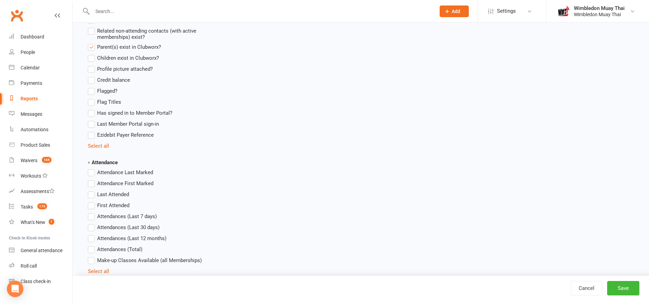
click at [111, 194] on span "Last Attended" at bounding box center [113, 193] width 32 height 7
click at [92, 190] on input "Last Attended" at bounding box center [90, 190] width 4 height 0
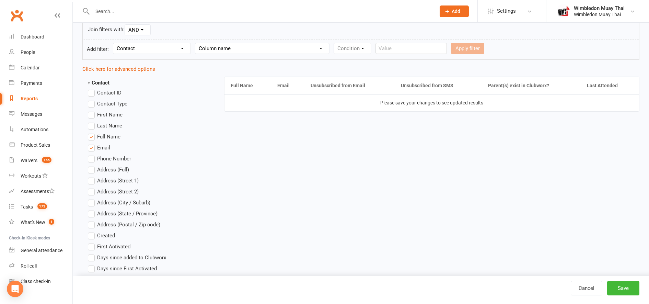
scroll to position [152, 0]
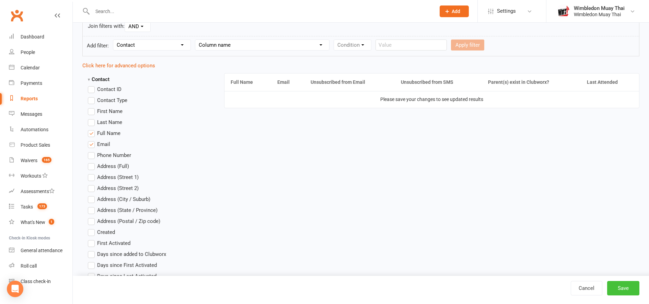
click at [622, 288] on button "Save" at bounding box center [623, 288] width 32 height 14
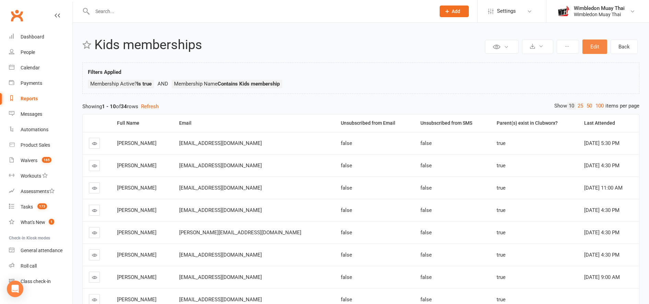
click at [588, 49] on button "Edit" at bounding box center [595, 46] width 25 height 14
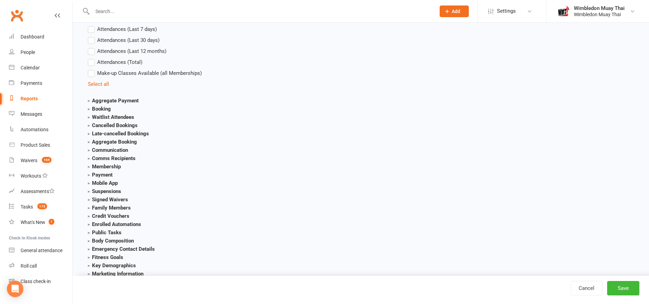
scroll to position [884, 0]
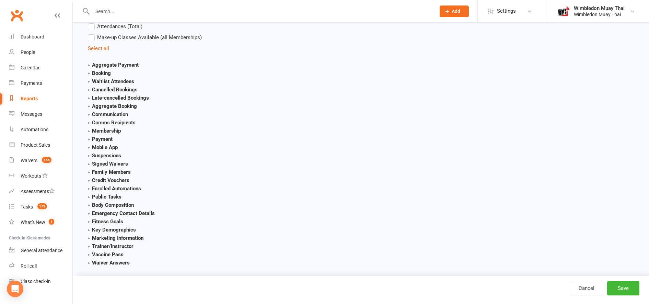
click at [100, 128] on strong "Membership" at bounding box center [104, 131] width 33 height 6
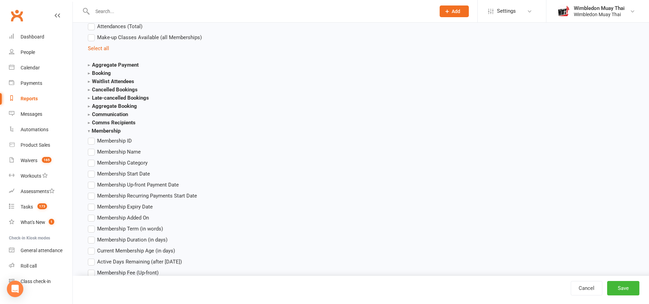
click at [113, 151] on span "Membership Name" at bounding box center [119, 151] width 44 height 7
click at [92, 148] on input "Membership Name" at bounding box center [90, 148] width 4 height 0
click at [131, 174] on span "Membership Start Date" at bounding box center [123, 173] width 53 height 7
click at [92, 170] on input "Membership Start Date" at bounding box center [90, 170] width 4 height 0
click at [625, 285] on button "Save" at bounding box center [623, 288] width 32 height 14
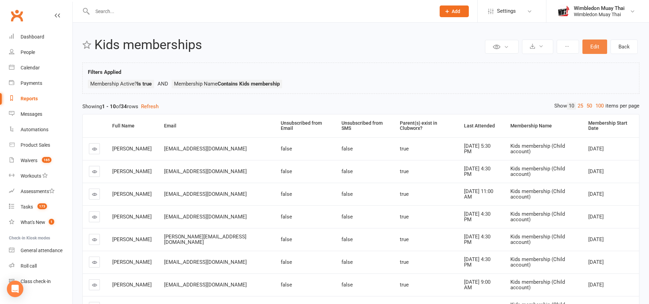
click at [590, 49] on button "Edit" at bounding box center [595, 46] width 25 height 14
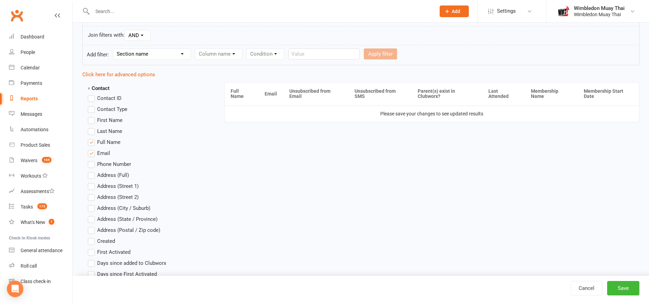
scroll to position [160, 0]
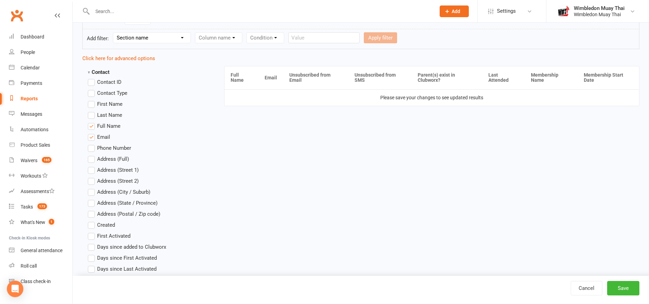
click at [106, 72] on strong "Contact" at bounding box center [99, 72] width 22 height 6
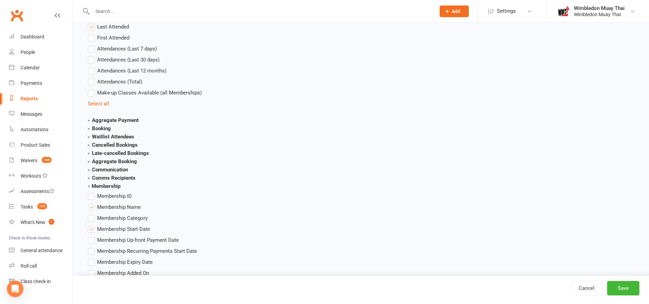
scroll to position [245, 0]
click at [110, 168] on strong "Communication" at bounding box center [108, 169] width 40 height 6
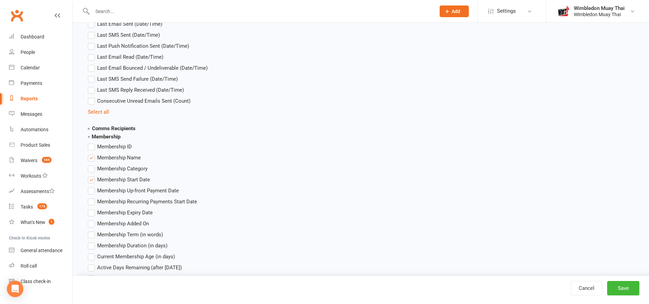
scroll to position [423, 0]
click at [109, 126] on strong "Comms Recipients" at bounding box center [112, 128] width 48 height 6
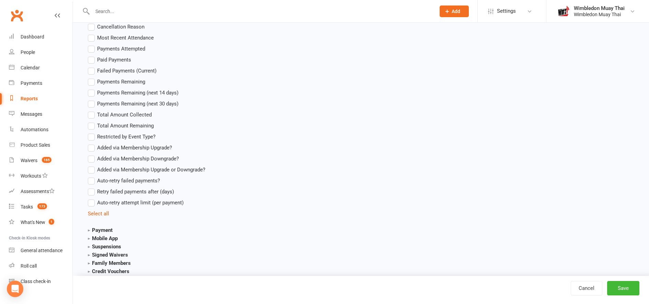
scroll to position [1145, 0]
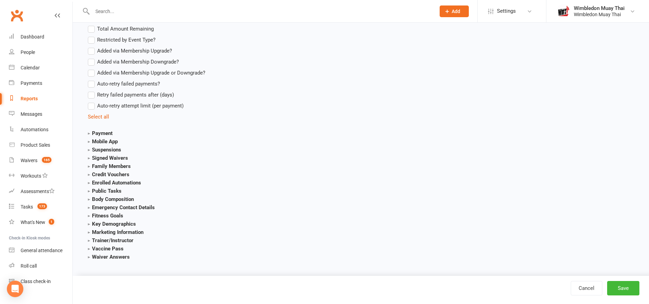
click at [114, 206] on strong "Emergency Contact Details" at bounding box center [121, 207] width 67 height 6
click at [113, 164] on strong "Family Members" at bounding box center [109, 166] width 43 height 6
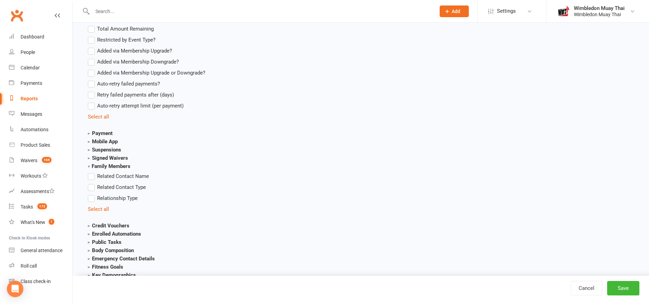
click at [113, 164] on strong "Family Members" at bounding box center [109, 166] width 43 height 6
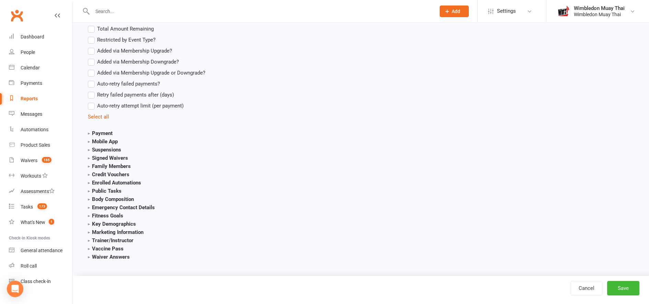
click at [115, 165] on strong "Family Members" at bounding box center [109, 166] width 43 height 6
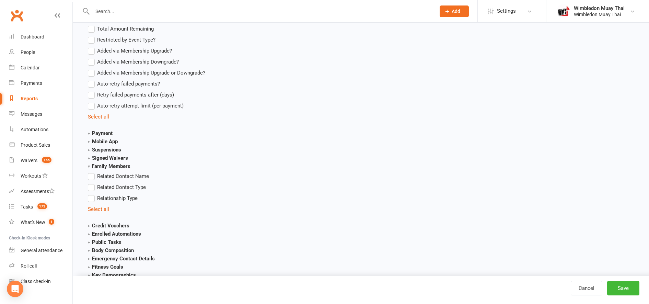
click at [115, 176] on span "Related Contact Name" at bounding box center [123, 175] width 52 height 7
click at [92, 172] on input "Related Contact Name" at bounding box center [90, 172] width 4 height 0
click at [104, 138] on strong "Mobile App" at bounding box center [103, 141] width 30 height 6
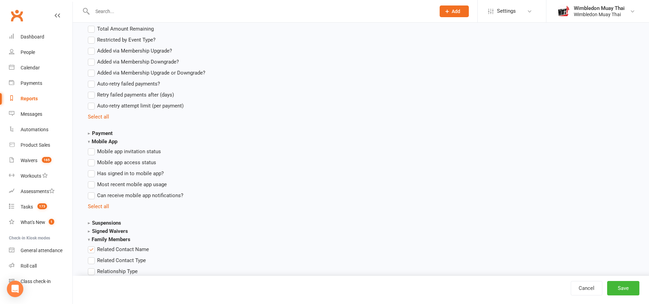
click at [107, 138] on section "Mobile App Mobile app invitation status Mobile app access status Has signed in …" at bounding box center [148, 173] width 120 height 73
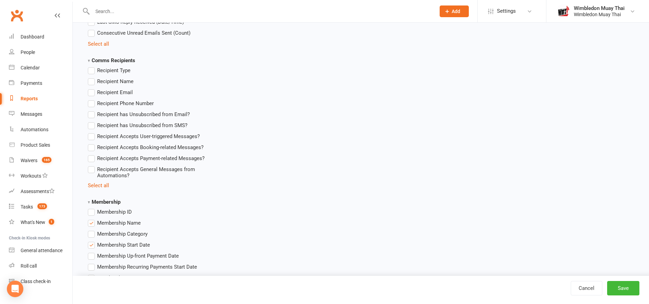
scroll to position [448, 0]
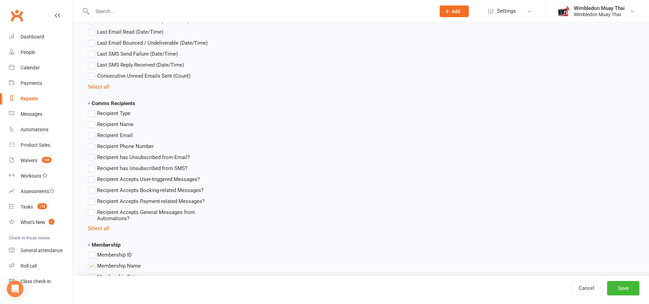
click at [101, 101] on strong "Comms Recipients" at bounding box center [111, 103] width 47 height 6
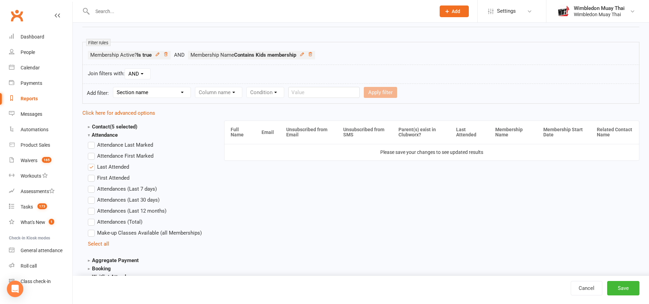
scroll to position [104, 0]
click at [630, 287] on button "Save" at bounding box center [623, 288] width 32 height 14
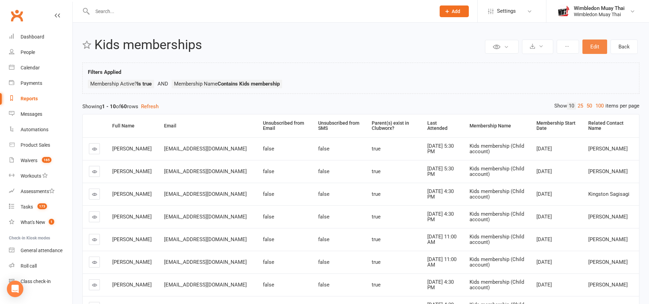
click at [593, 44] on button "Edit" at bounding box center [595, 46] width 25 height 14
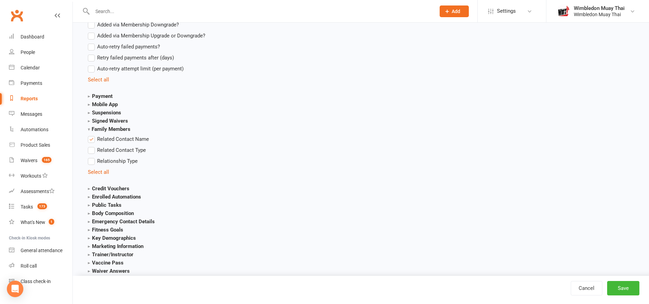
scroll to position [1519, 0]
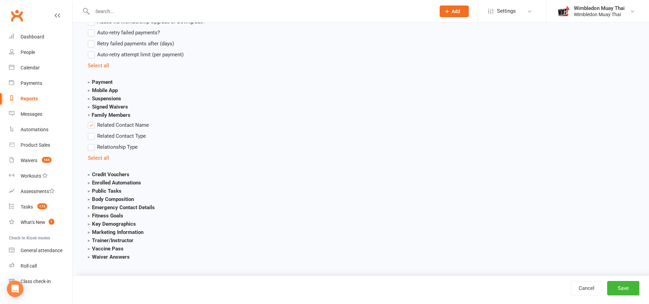
click at [96, 125] on label "Related Contact Name" at bounding box center [118, 125] width 61 height 8
click at [92, 121] on input "Related Contact Name" at bounding box center [90, 121] width 4 height 0
click at [630, 289] on button "Save" at bounding box center [623, 288] width 32 height 14
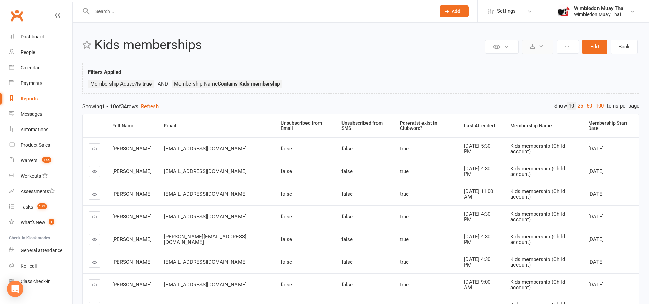
click at [533, 47] on icon at bounding box center [532, 46] width 5 height 5
click at [524, 61] on link "Export to CSV" at bounding box center [517, 63] width 72 height 14
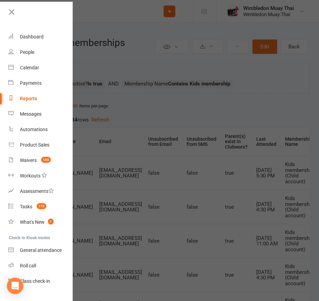
click at [266, 45] on div at bounding box center [159, 150] width 319 height 301
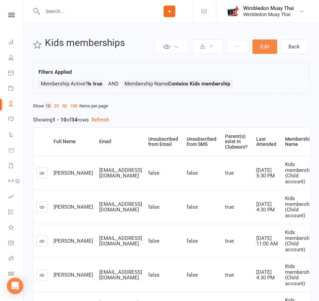
click at [266, 45] on button "Edit" at bounding box center [265, 46] width 25 height 14
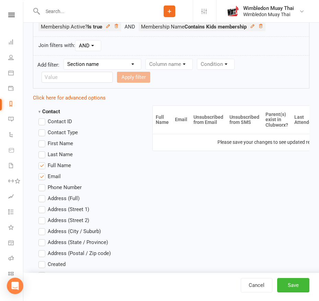
scroll to position [134, 0]
click at [60, 142] on span "First Name" at bounding box center [60, 142] width 25 height 7
click at [43, 139] on input "First Name" at bounding box center [40, 139] width 4 height 0
click at [57, 154] on span "Last Name" at bounding box center [60, 153] width 25 height 7
click at [43, 150] on input "Last Name" at bounding box center [40, 150] width 4 height 0
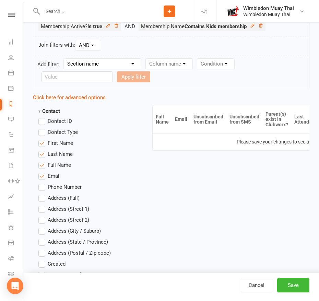
click at [52, 166] on span "Full Name" at bounding box center [59, 164] width 23 height 7
click at [43, 161] on input "Full Name" at bounding box center [40, 161] width 4 height 0
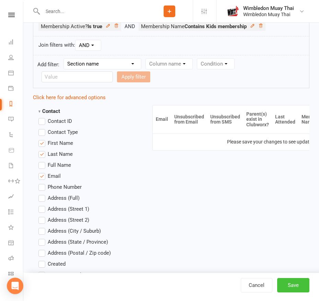
click at [286, 291] on button "Save" at bounding box center [293, 285] width 32 height 14
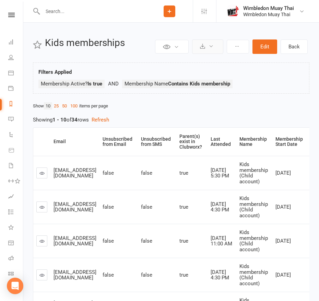
click at [206, 47] on button at bounding box center [207, 46] width 31 height 14
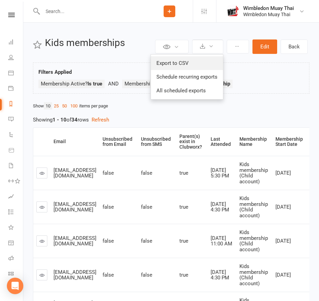
click at [205, 63] on link "Export to CSV" at bounding box center [187, 63] width 72 height 14
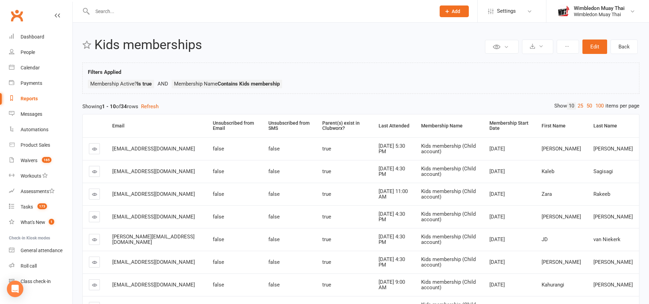
click at [31, 97] on div "Reports" at bounding box center [29, 98] width 17 height 5
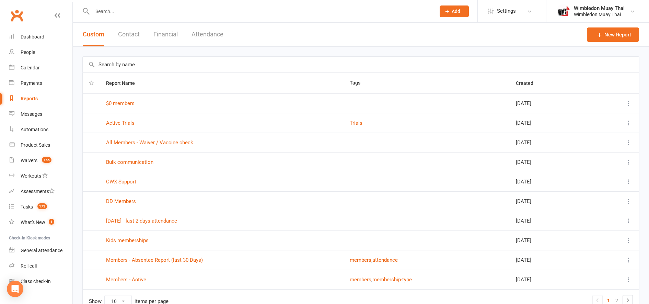
click at [131, 37] on button "Contact" at bounding box center [129, 35] width 22 height 24
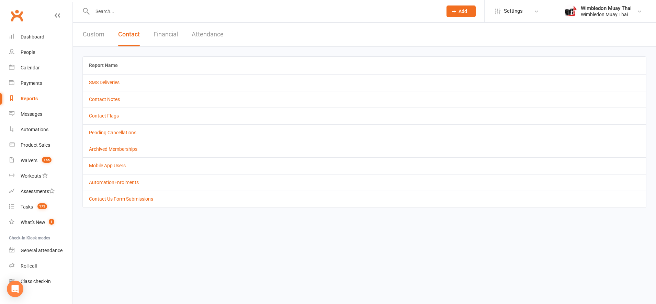
click at [92, 38] on button "Custom" at bounding box center [94, 35] width 22 height 24
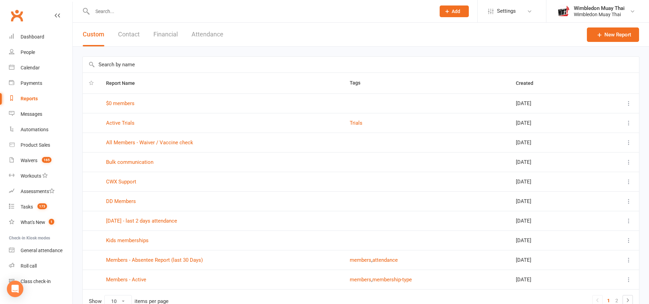
scroll to position [38, 0]
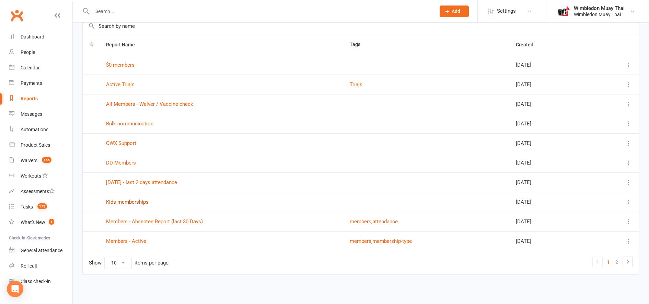
click at [128, 203] on link "Kids memberships" at bounding box center [127, 202] width 43 height 6
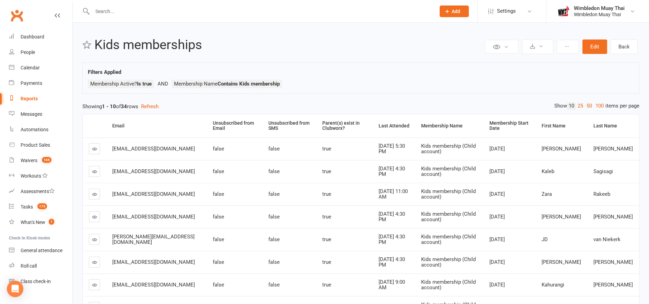
click at [118, 7] on input "text" at bounding box center [260, 12] width 341 height 10
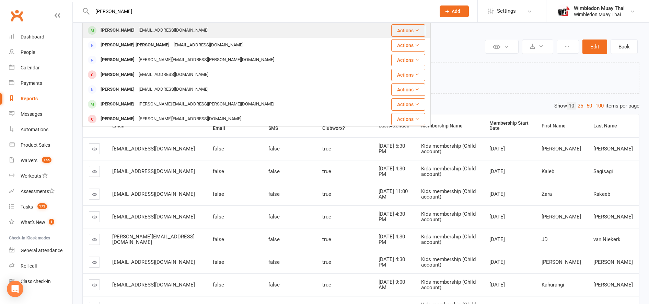
type input "tanish"
click at [118, 31] on div "Tanish Patel" at bounding box center [118, 30] width 38 height 10
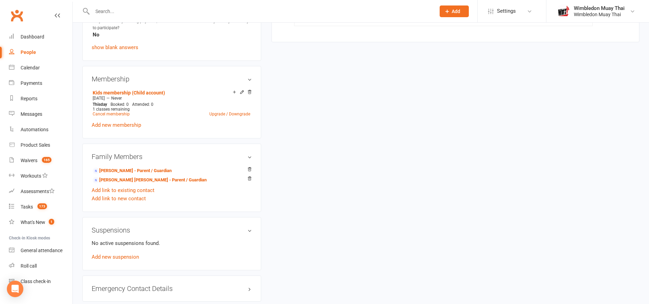
scroll to position [297, 0]
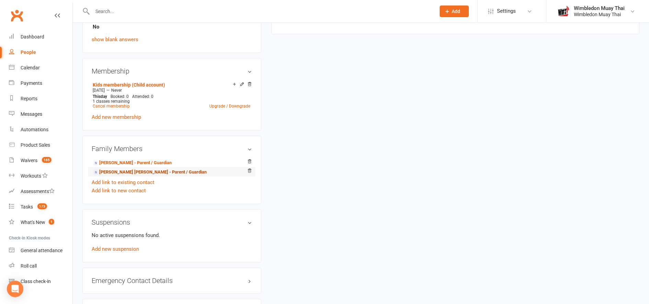
click at [115, 172] on link "Nitti Patel - Parent / Guardian" at bounding box center [150, 172] width 114 height 7
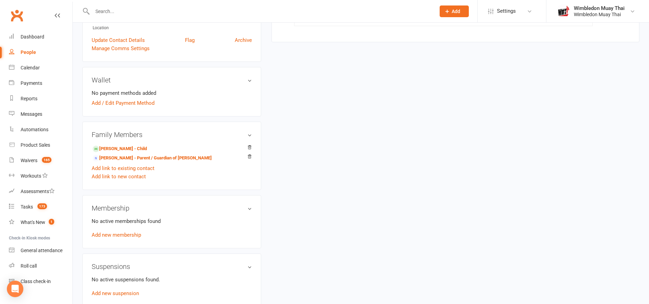
scroll to position [198, 0]
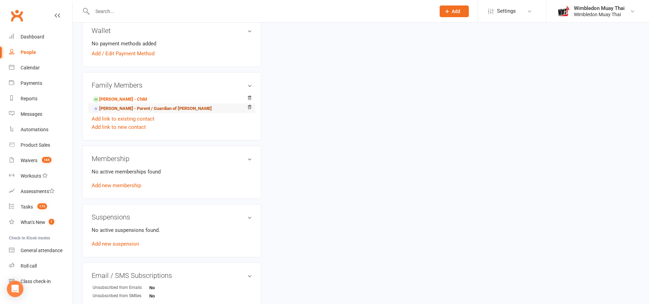
click at [114, 107] on link "Manish Patel - Parent / Guardian of Tanish Patel" at bounding box center [152, 108] width 119 height 7
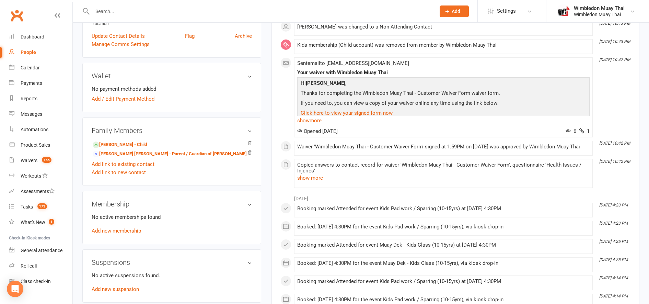
scroll to position [140, 0]
click at [114, 143] on link "Tanish Patel - Child" at bounding box center [120, 143] width 54 height 7
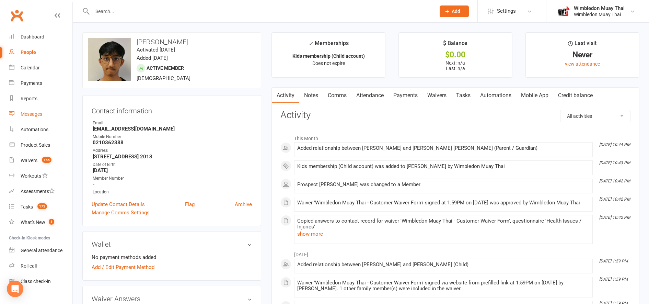
click at [29, 111] on div "Messages" at bounding box center [32, 113] width 22 height 5
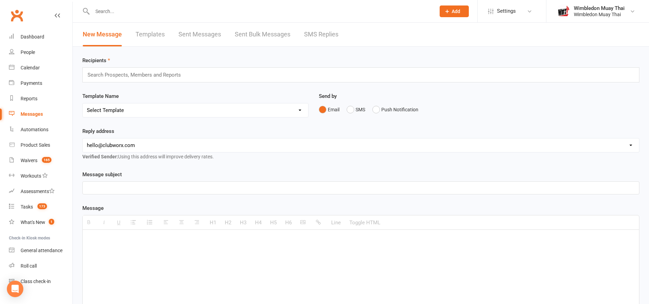
click at [140, 112] on select "Select Template [Email] Casual / close contact follow up [Email] Free trial - m…" at bounding box center [196, 110] width 226 height 14
select select "2"
click at [83, 103] on select "Select Template [Email] Casual / close contact follow up [Email] Free trial - m…" at bounding box center [196, 110] width 226 height 14
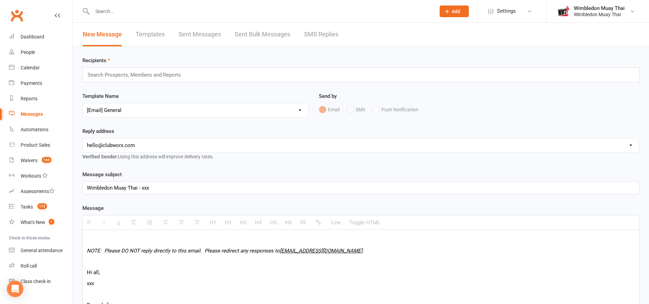
click at [150, 189] on div "Wimbledon Muay Thai - xxx" at bounding box center [361, 188] width 556 height 12
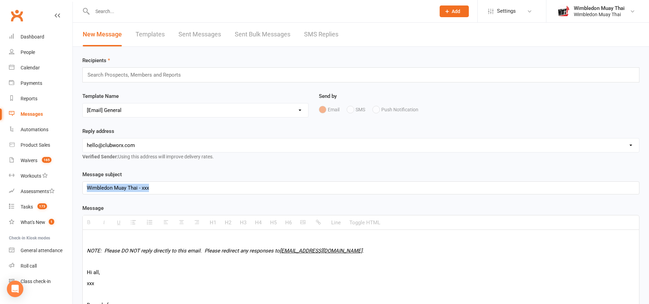
click at [150, 189] on div "Wimbledon Muay Thai - xxx" at bounding box center [361, 188] width 556 height 12
click at [158, 187] on div "Wimbledon Muay Thai - payment provider" at bounding box center [361, 188] width 556 height 12
click at [217, 187] on div "Wimbledon Muay Thai - changes in payment provider for Direct Debit memberships" at bounding box center [361, 188] width 556 height 12
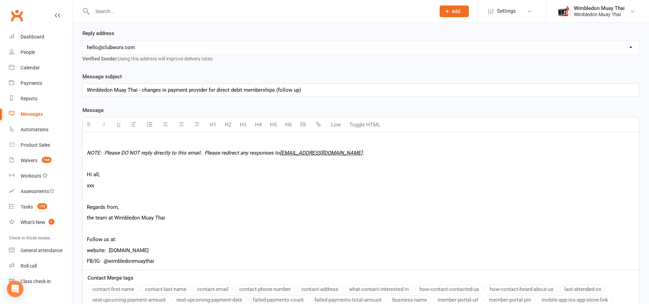
click at [168, 177] on p "Hi all," at bounding box center [361, 174] width 548 height 8
click at [137, 185] on p "xxx" at bounding box center [361, 185] width 548 height 8
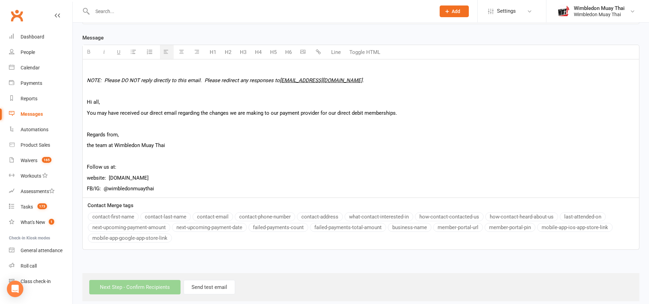
scroll to position [171, 0]
click at [151, 72] on p at bounding box center [361, 69] width 548 height 8
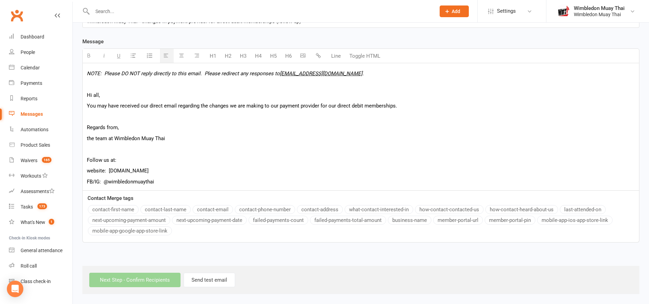
click at [420, 109] on p "You may have received our direct email regarding the changes we are making to o…" at bounding box center [361, 106] width 548 height 8
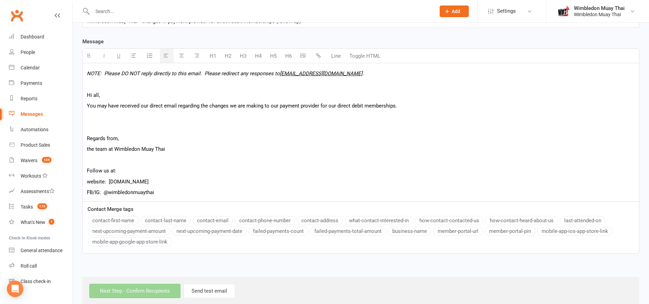
scroll to position [171, 0]
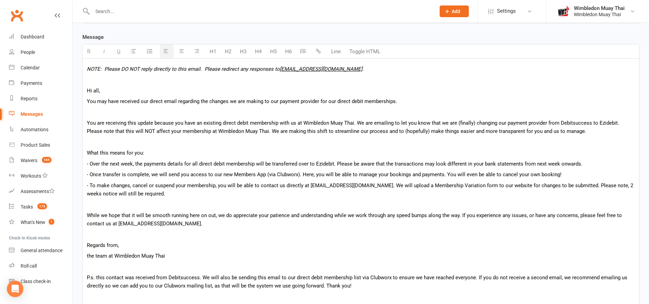
click at [115, 117] on div "NOTE: Please DO NOT reply directly to this email. Please redirect any responses…" at bounding box center [361, 214] width 556 height 311
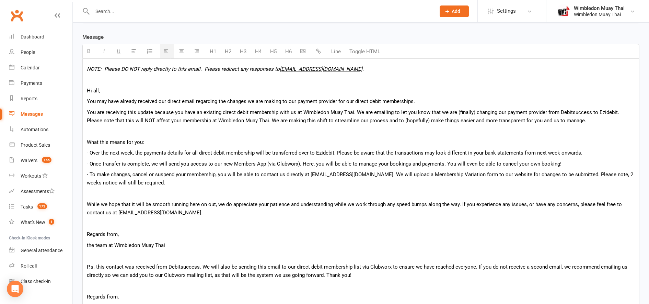
click at [424, 106] on div "NOTE: Please DO NOT reply directly to this email. Please redirect any responses…" at bounding box center [361, 209] width 556 height 301
click at [423, 99] on p "You may have already received our direct email regarding the changes we are mak…" at bounding box center [361, 101] width 548 height 8
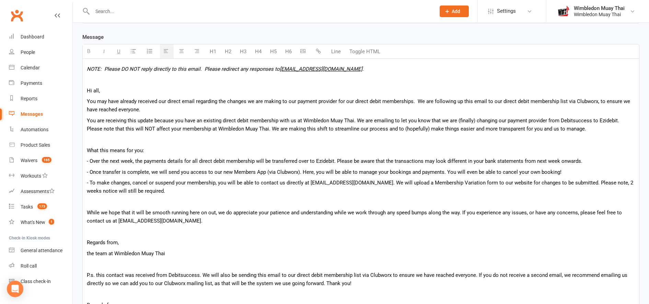
click at [461, 101] on p "You may have already received our direct email regarding the changes we are mak…" at bounding box center [361, 105] width 548 height 16
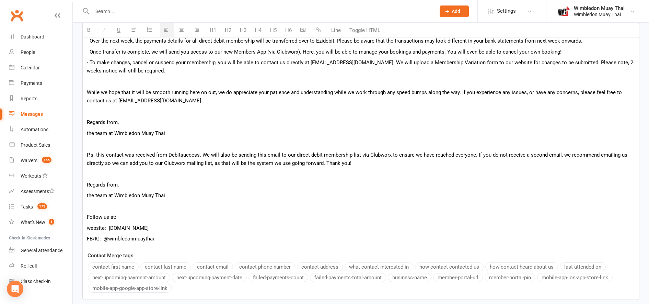
scroll to position [292, 0]
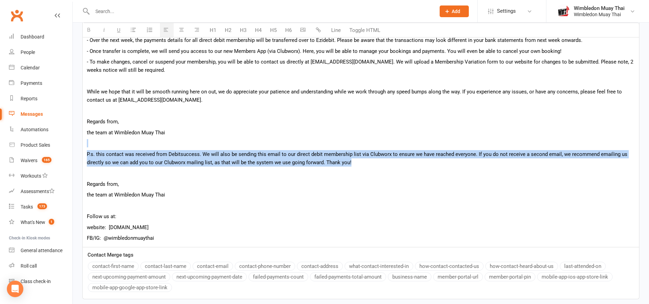
drag, startPoint x: 358, startPoint y: 162, endPoint x: 84, endPoint y: 142, distance: 275.4
click at [84, 142] on div "NOTE: Please DO NOT reply directly to this email. Please redirect any responses…" at bounding box center [361, 92] width 556 height 309
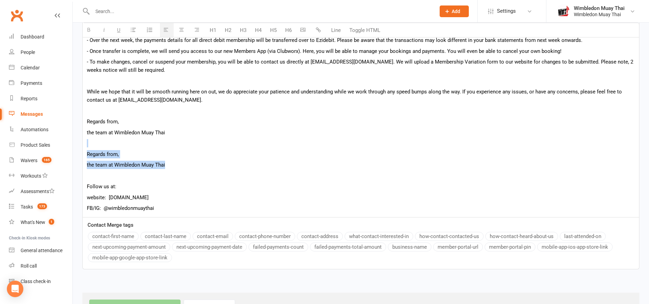
click at [182, 164] on p "the team at Wimbledon Muay Thai" at bounding box center [361, 165] width 548 height 8
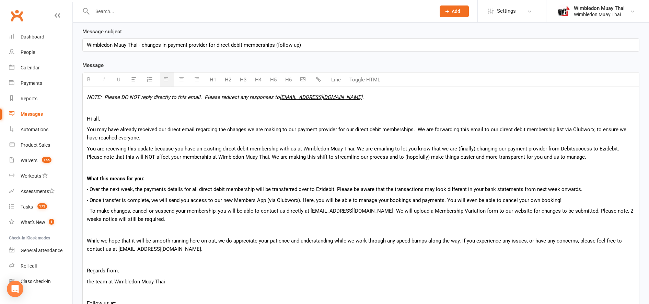
scroll to position [144, 0]
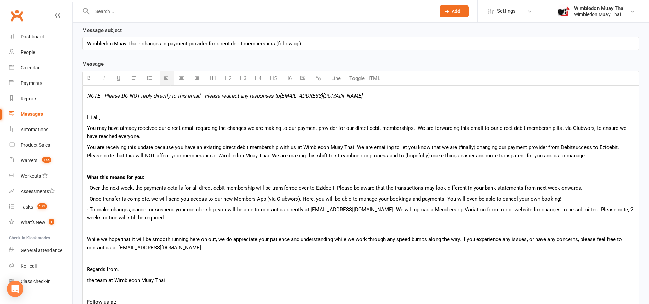
click at [161, 136] on p "You may have already received our direct email regarding the changes we are mak…" at bounding box center [361, 132] width 548 height 16
click at [307, 40] on div "Wimbledon Muay Thai - changes in payment provider for direct debit memberships …" at bounding box center [361, 43] width 556 height 12
click at [220, 139] on p "You may have already received our direct email regarding the changes we are mak…" at bounding box center [361, 132] width 548 height 16
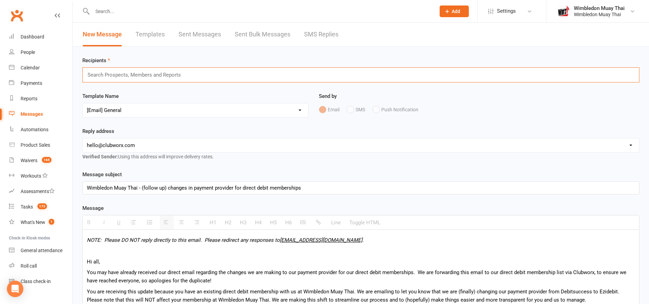
click at [123, 75] on input "text" at bounding box center [137, 74] width 101 height 9
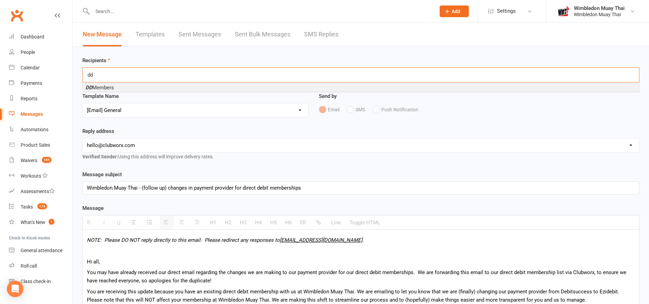
type input "dd"
click at [118, 87] on li "DD Members" at bounding box center [361, 87] width 556 height 8
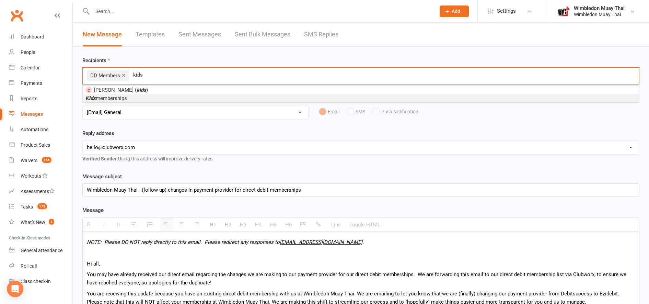
type input "kids"
click at [124, 96] on span "Kids memberships" at bounding box center [106, 98] width 42 height 6
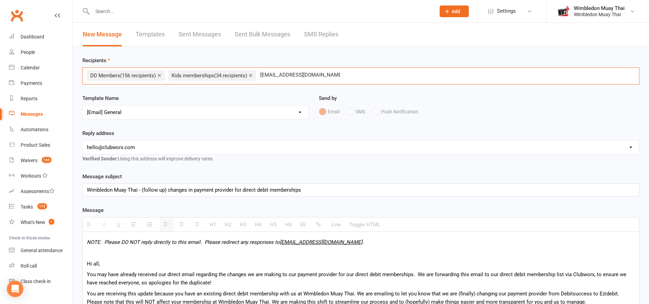
type input "wimbledonmuaythai@gmail.com"
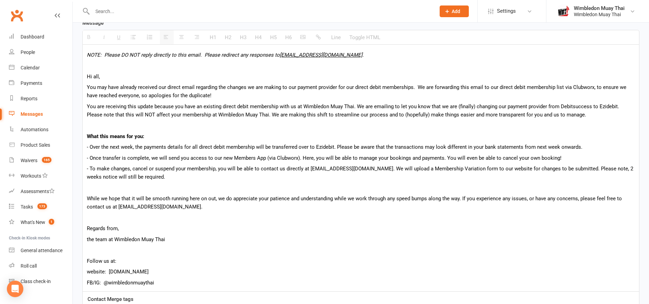
scroll to position [288, 0]
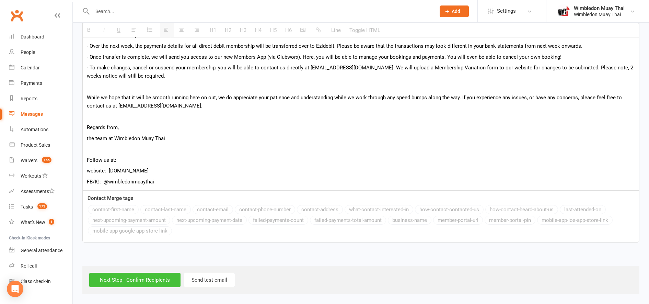
click at [145, 278] on input "Next Step - Confirm Recipients" at bounding box center [134, 280] width 91 height 14
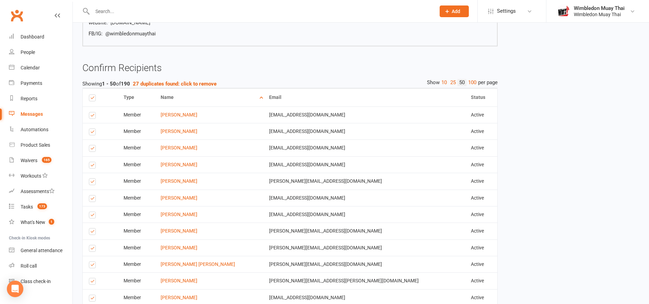
scroll to position [348, 0]
click at [180, 82] on strong "27 duplicates found: click to remove" at bounding box center [175, 83] width 84 height 6
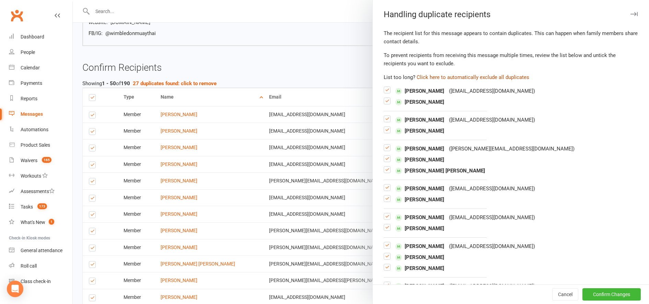
click at [450, 77] on button "Click here to automatically exclude all duplicates" at bounding box center [473, 77] width 113 height 8
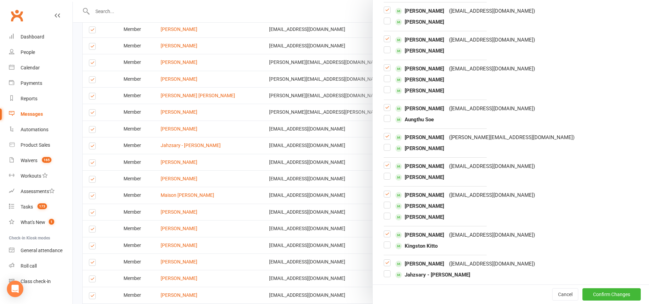
scroll to position [525, 0]
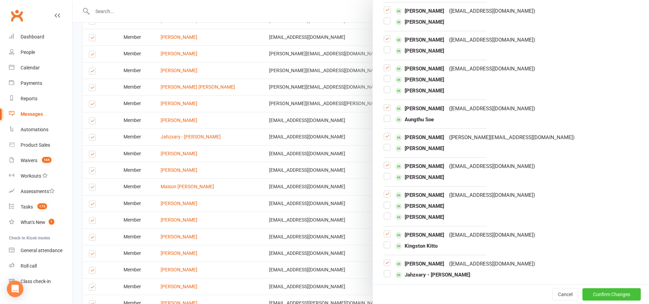
click at [596, 294] on button "Confirm Changes" at bounding box center [612, 294] width 58 height 12
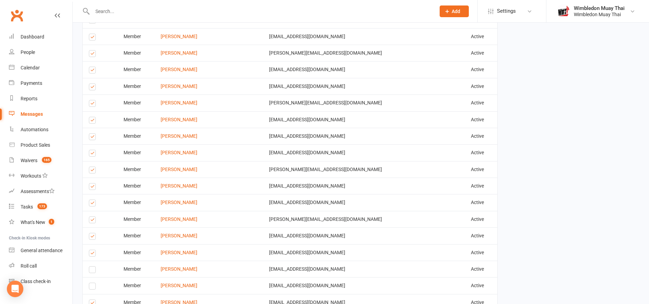
scroll to position [1049, 0]
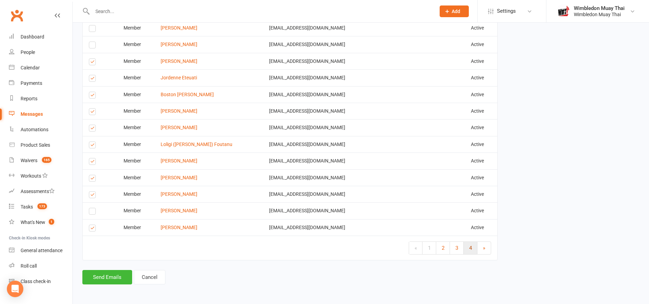
click at [470, 249] on span "4" at bounding box center [470, 248] width 3 height 6
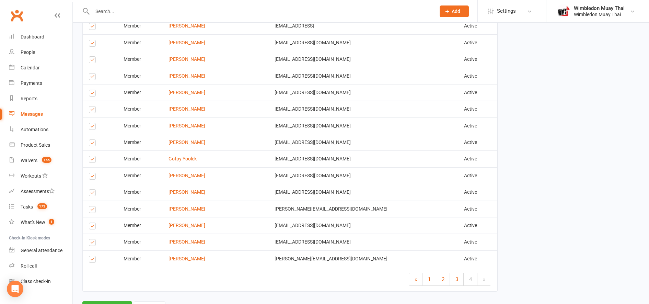
scroll to position [883, 0]
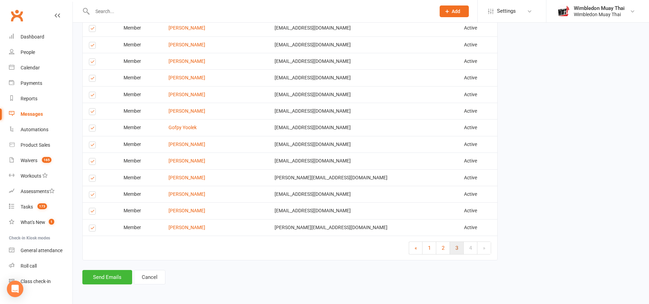
click at [457, 250] on span "3" at bounding box center [457, 248] width 3 height 6
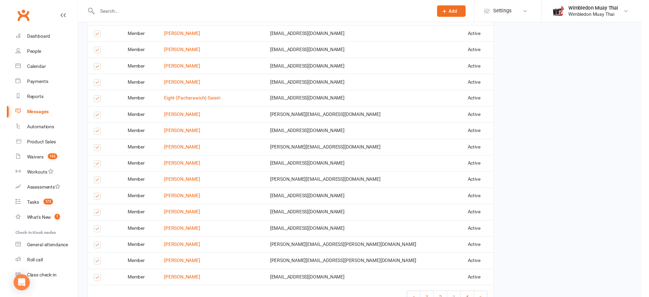
scroll to position [1049, 0]
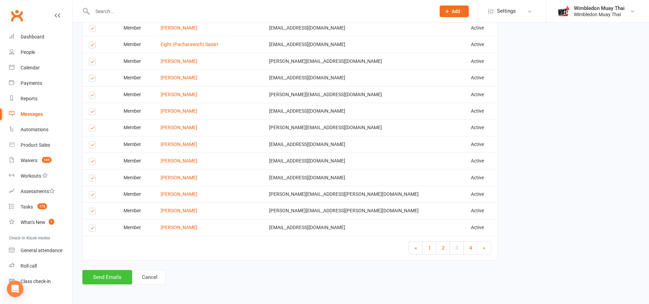
click at [101, 279] on button "Send Emails" at bounding box center [107, 277] width 50 height 14
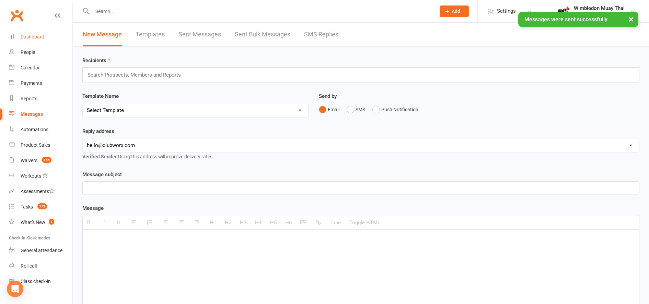
click at [31, 33] on link "Dashboard" at bounding box center [41, 36] width 64 height 15
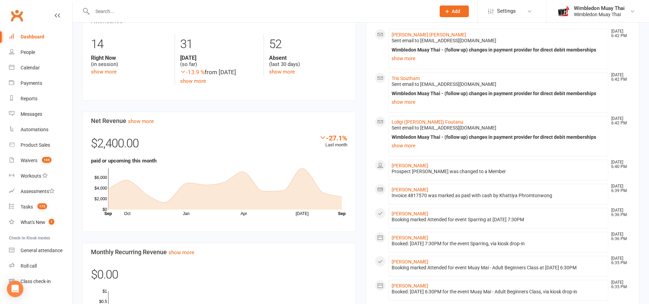
scroll to position [296, 0]
click at [412, 166] on link "Conor Duffy" at bounding box center [410, 164] width 37 height 5
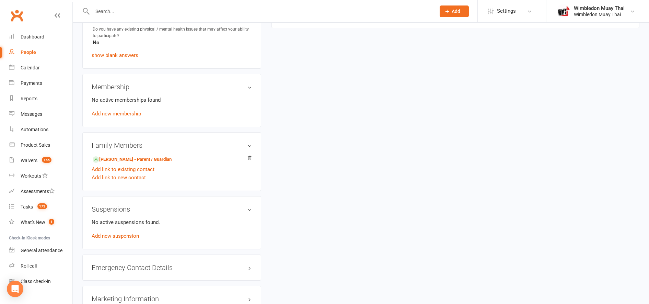
scroll to position [281, 0]
click at [142, 157] on link "Mel Burdett - Parent / Guardian" at bounding box center [132, 158] width 79 height 7
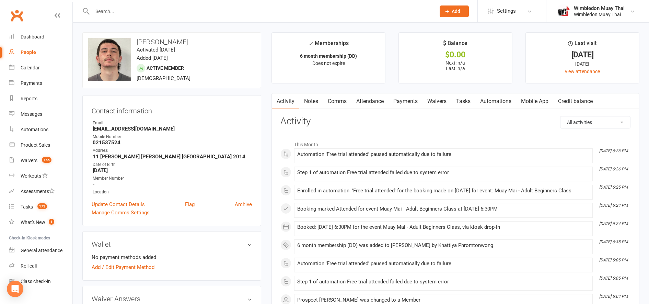
scroll to position [226, 0]
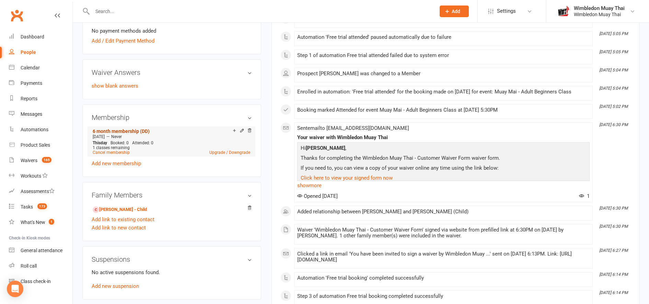
click at [103, 130] on link "6 month membership (DD)" at bounding box center [121, 130] width 57 height 5
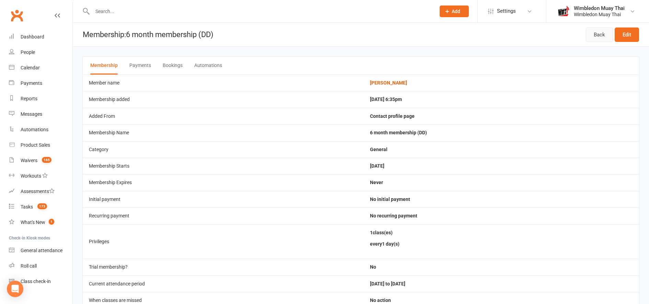
click at [602, 38] on link "Back" at bounding box center [599, 34] width 27 height 14
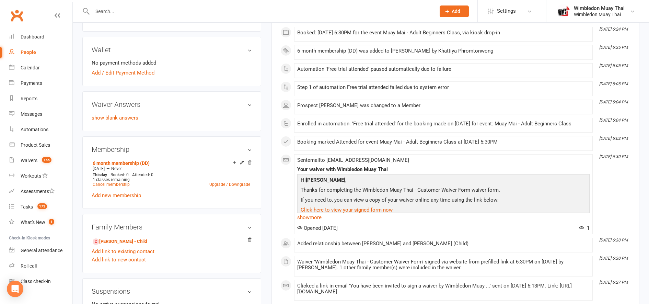
scroll to position [215, 0]
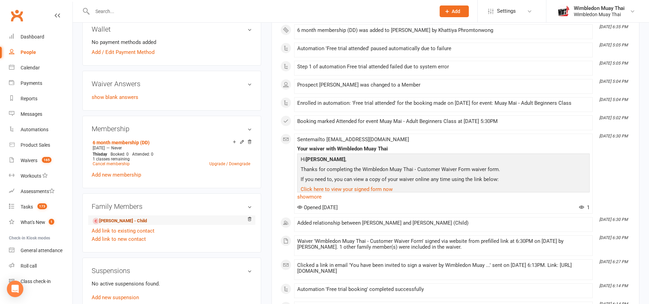
click at [113, 223] on link "Conor Duffy - Child" at bounding box center [120, 220] width 54 height 7
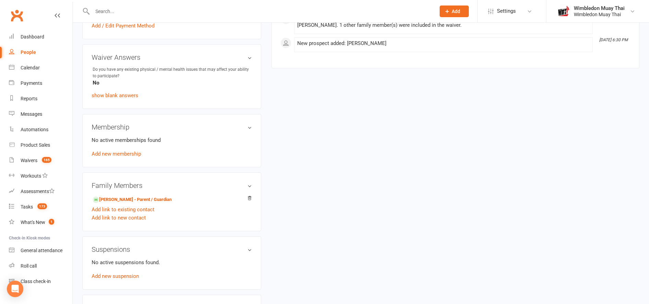
scroll to position [259, 0]
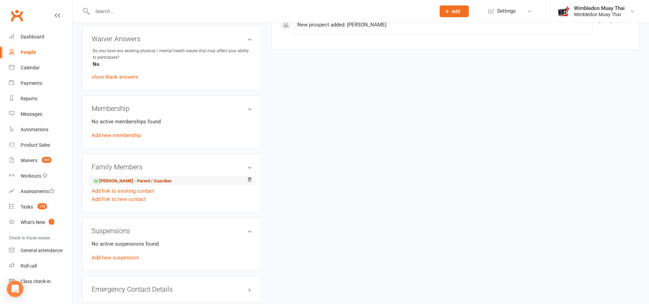
click at [157, 183] on link "Mel Burdett - Parent / Guardian" at bounding box center [132, 180] width 79 height 7
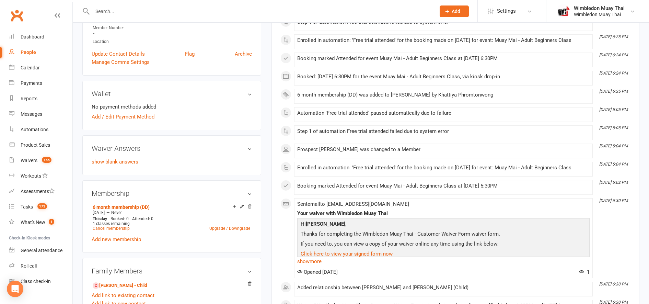
scroll to position [151, 0]
click at [109, 208] on link "6 month membership (DD)" at bounding box center [121, 206] width 57 height 5
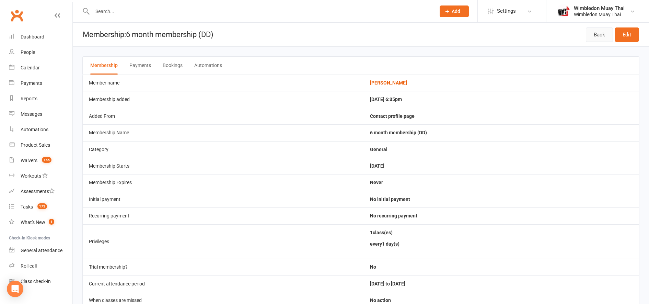
click at [595, 32] on link "Back" at bounding box center [599, 34] width 27 height 14
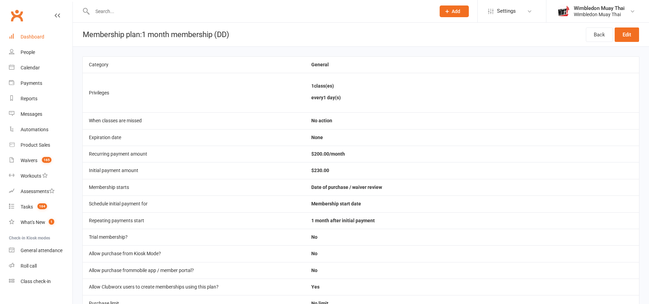
drag, startPoint x: 0, startPoint y: 0, endPoint x: 28, endPoint y: 35, distance: 44.4
click at [28, 35] on div "Dashboard" at bounding box center [33, 36] width 24 height 5
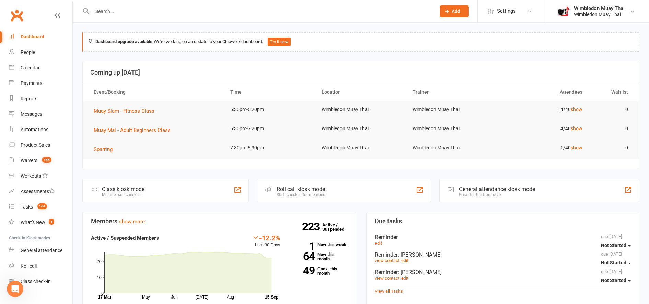
click at [582, 113] on td "14/40 show" at bounding box center [543, 109] width 91 height 16
click at [578, 110] on link "show" at bounding box center [577, 108] width 12 height 5
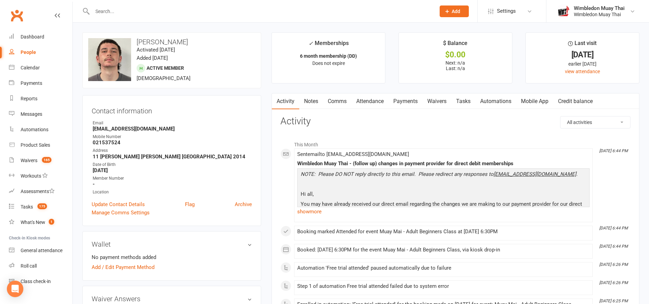
scroll to position [197, 0]
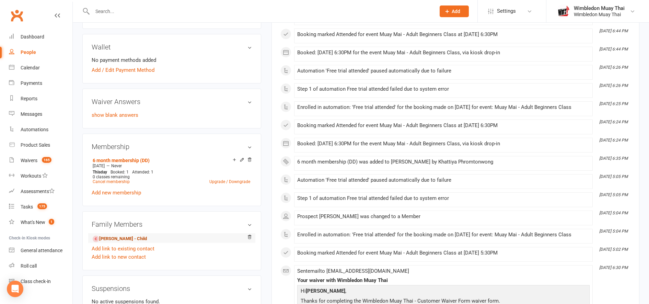
click at [109, 237] on link "Conor Duffy - Child" at bounding box center [120, 238] width 54 height 7
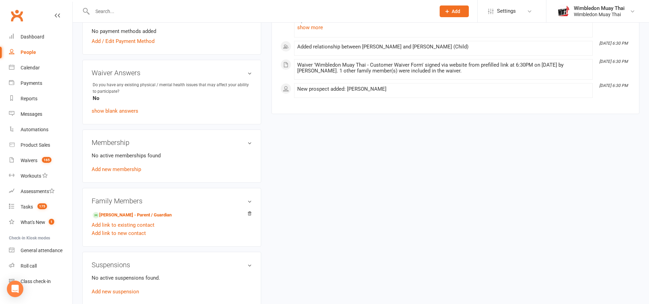
scroll to position [225, 0]
click at [139, 214] on link "Mel Burdett - Parent / Guardian" at bounding box center [132, 214] width 79 height 7
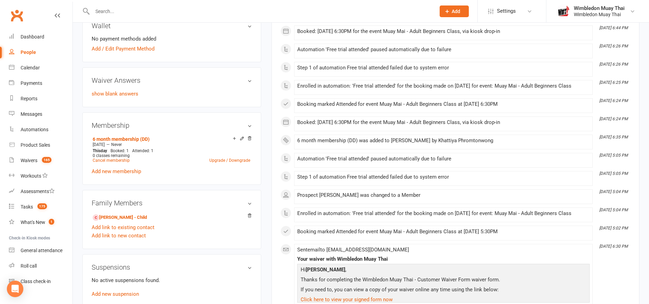
scroll to position [219, 0]
click at [112, 219] on link "Conor Duffy - Child" at bounding box center [120, 216] width 54 height 7
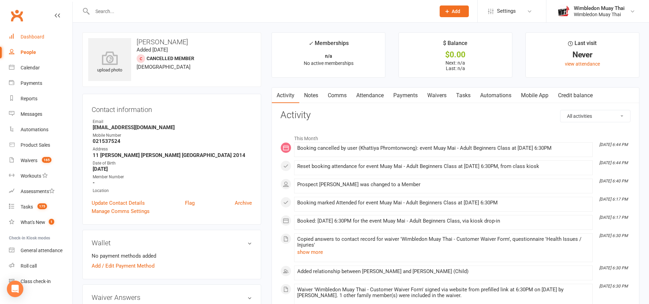
click at [22, 38] on div "Dashboard" at bounding box center [33, 36] width 24 height 5
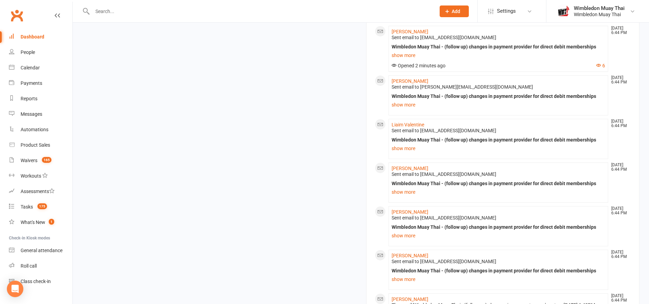
scroll to position [938, 0]
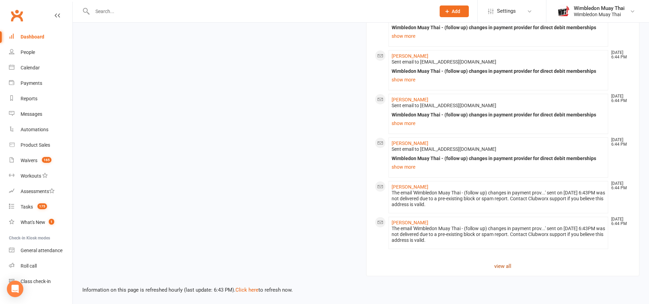
click at [502, 262] on link "view all" at bounding box center [503, 266] width 256 height 8
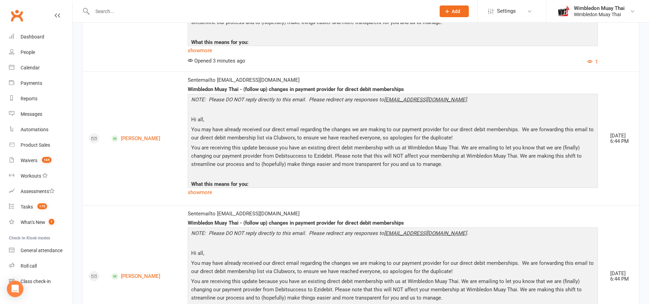
scroll to position [2774, 0]
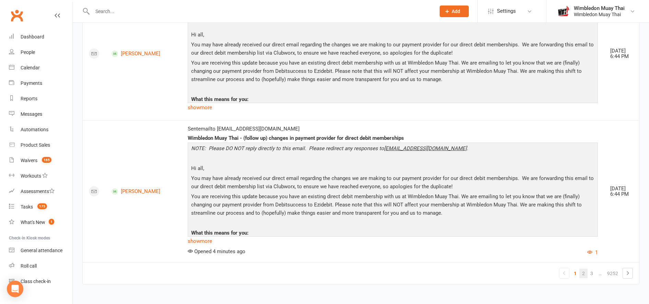
click at [583, 275] on link "2" at bounding box center [583, 273] width 8 height 10
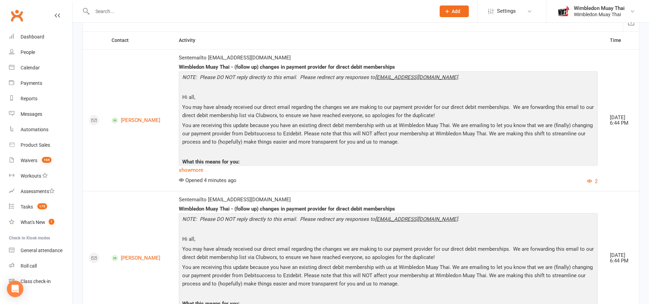
scroll to position [0, 0]
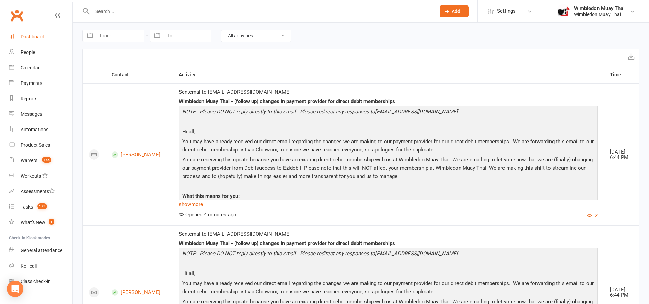
click at [23, 37] on div "Dashboard" at bounding box center [33, 36] width 24 height 5
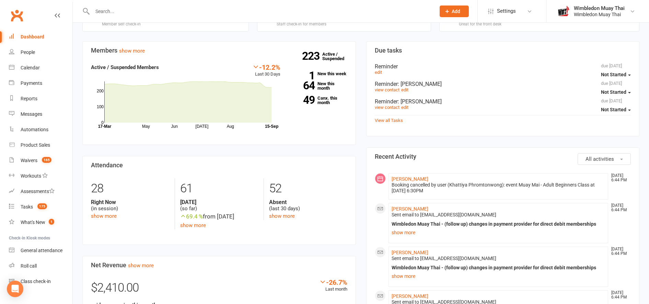
scroll to position [100, 0]
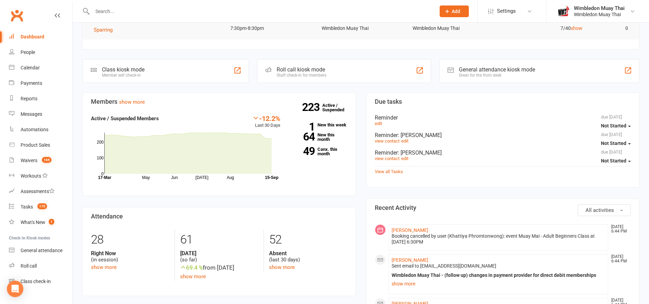
click at [27, 34] on link "Dashboard" at bounding box center [41, 36] width 64 height 15
